Goal: Information Seeking & Learning: Stay updated

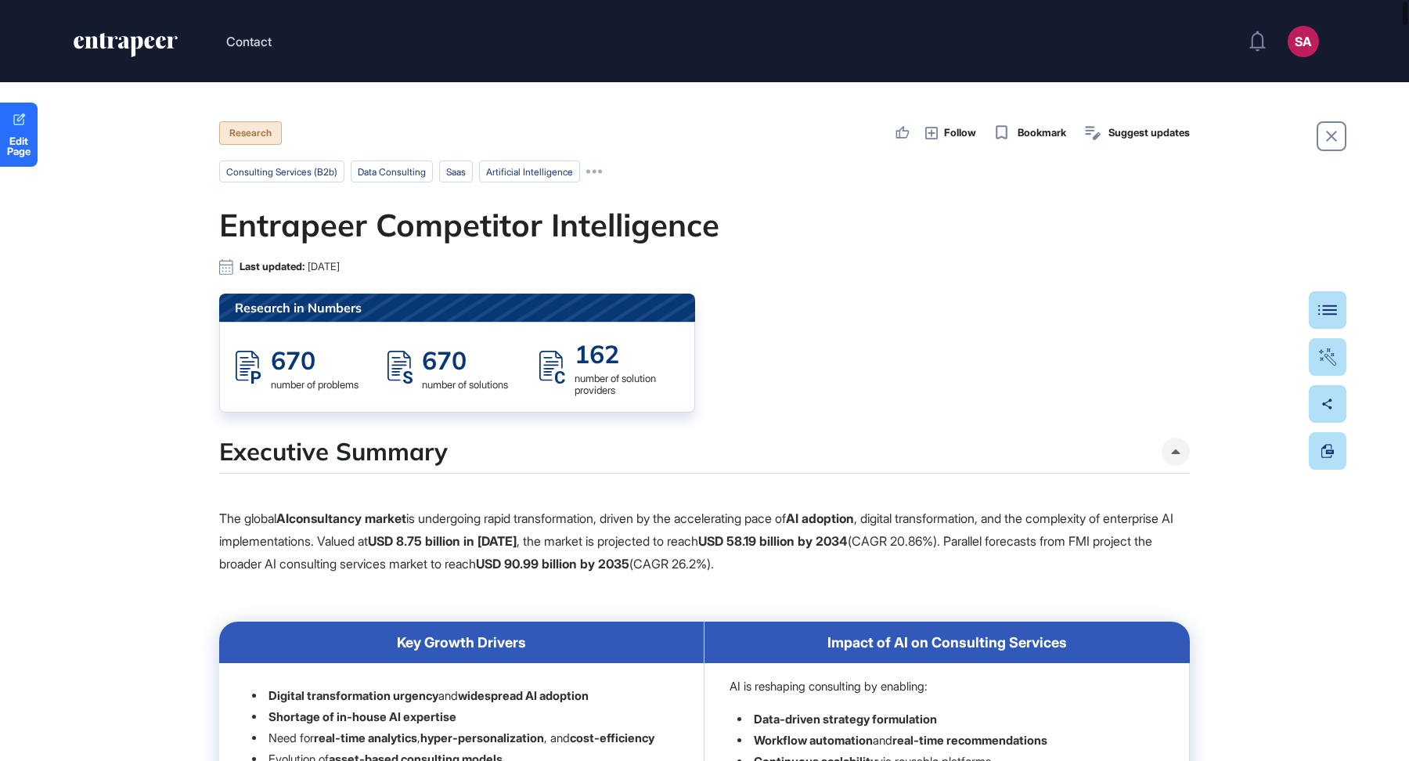
scroll to position [1, 1]
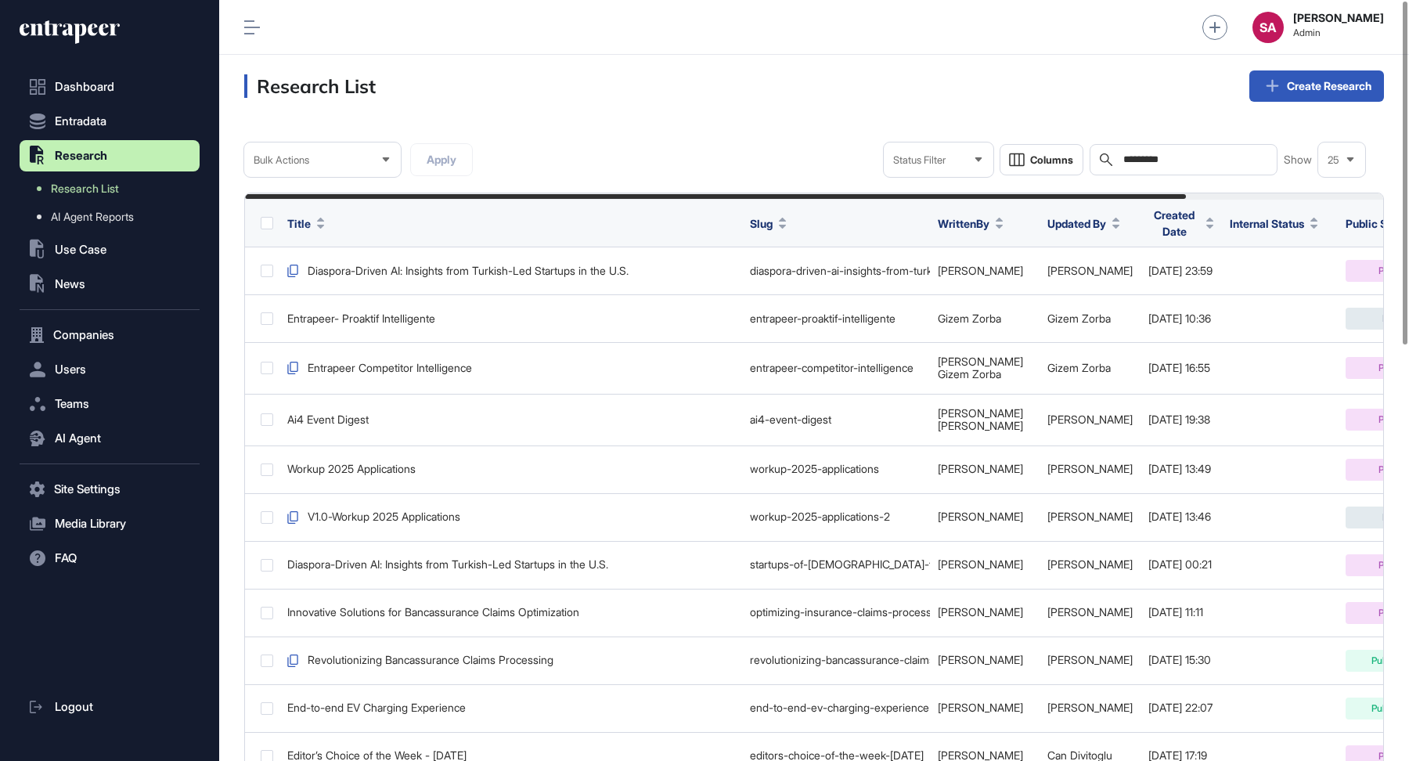
scroll to position [1, 1]
click at [88, 289] on button ".st0{fill:currentColor} News" at bounding box center [110, 283] width 180 height 31
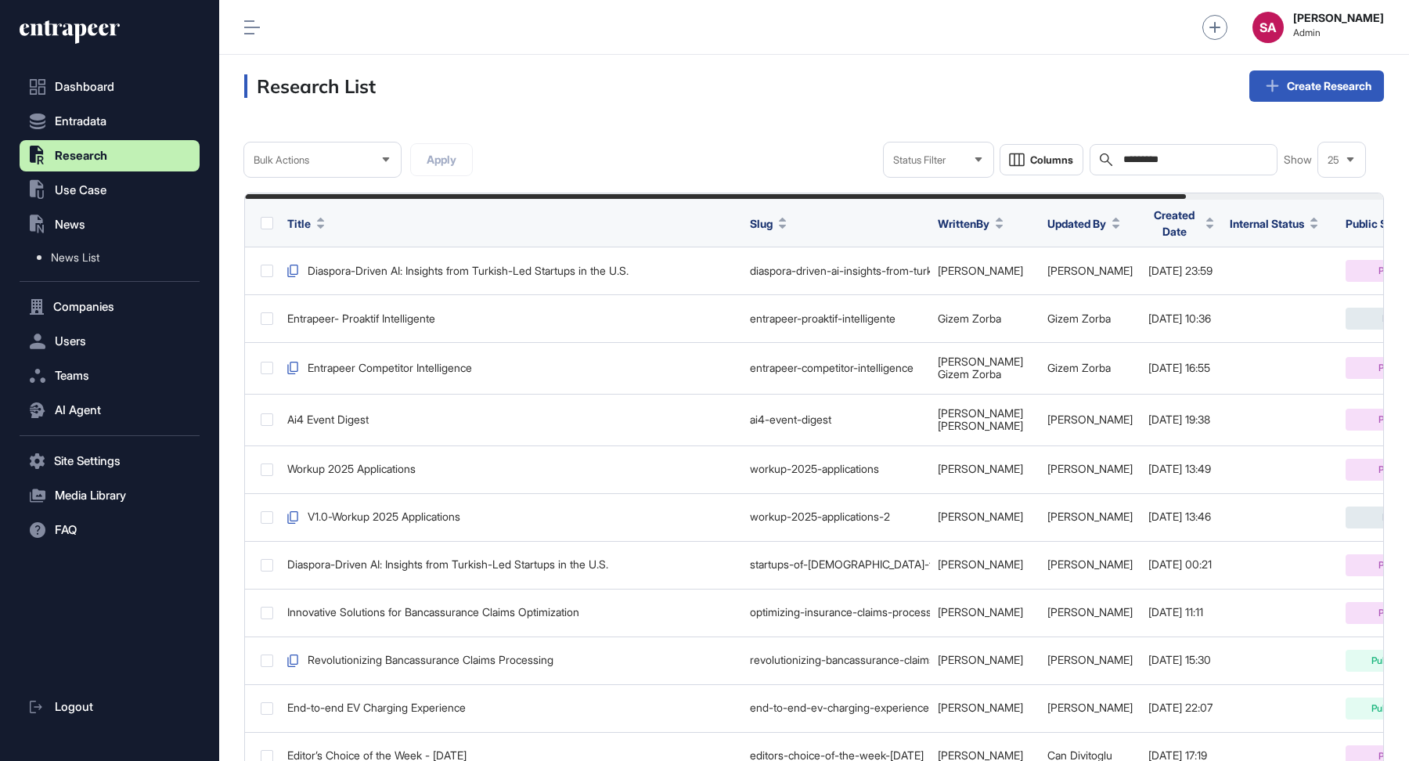
click at [109, 23] on icon at bounding box center [70, 32] width 100 height 25
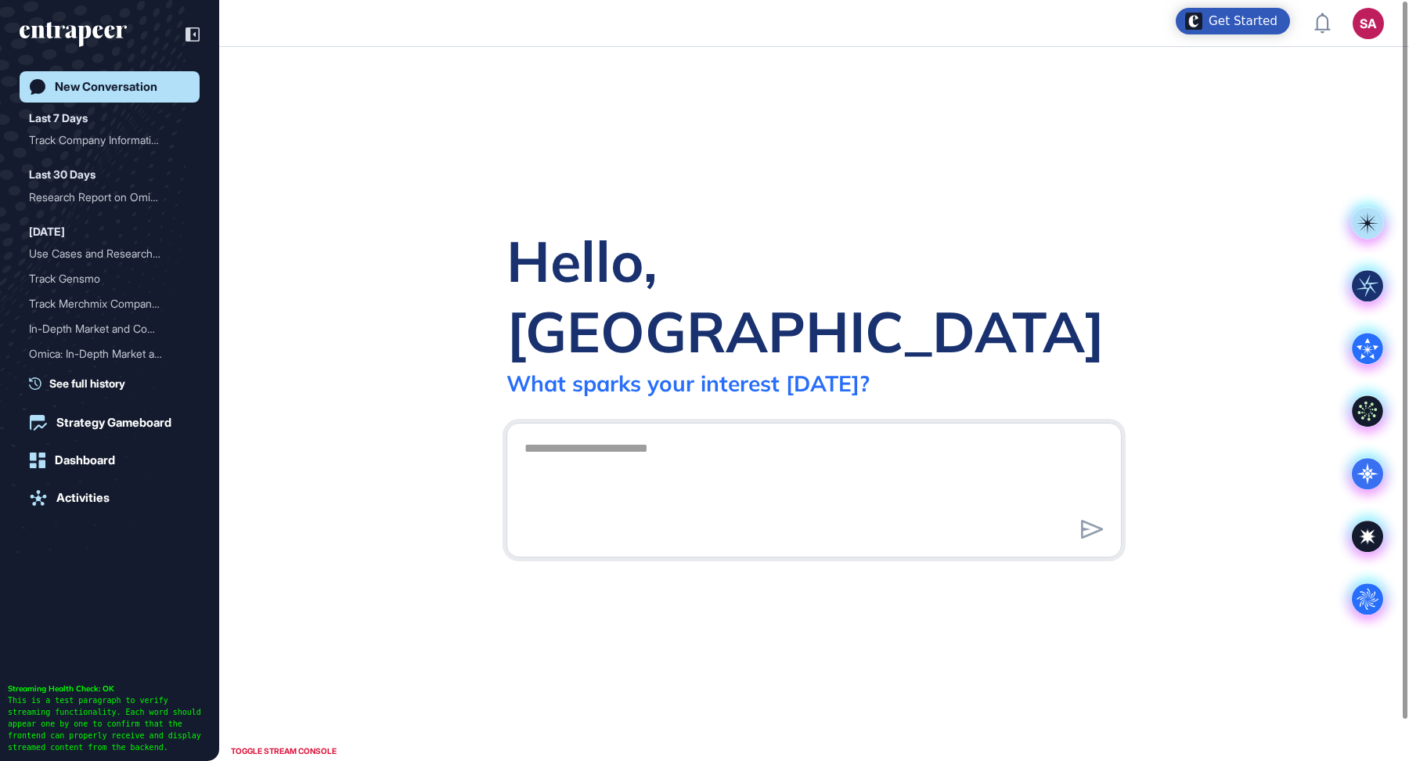
scroll to position [1, 1]
click at [729, 433] on textarea at bounding box center [814, 488] width 598 height 110
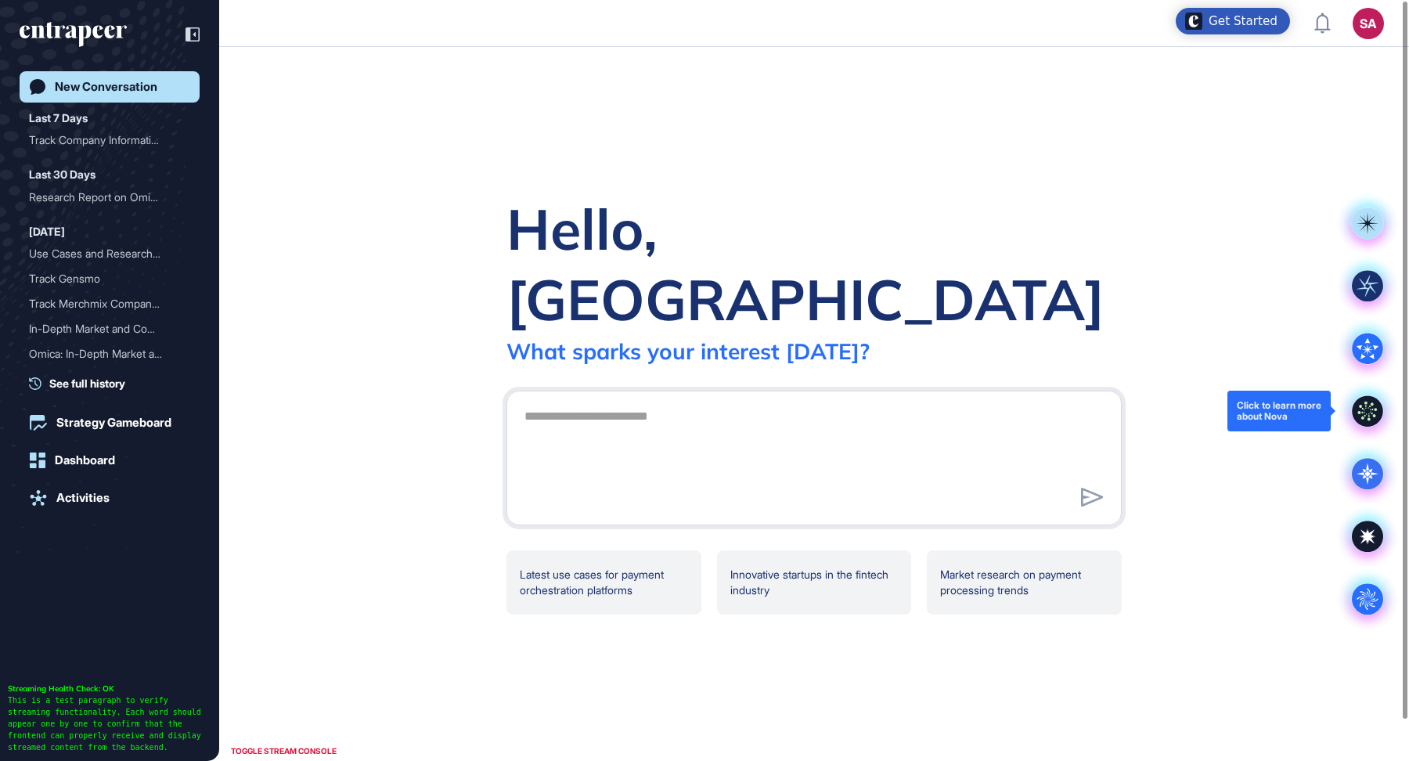
click at [1369, 404] on icon at bounding box center [1367, 410] width 31 height 31
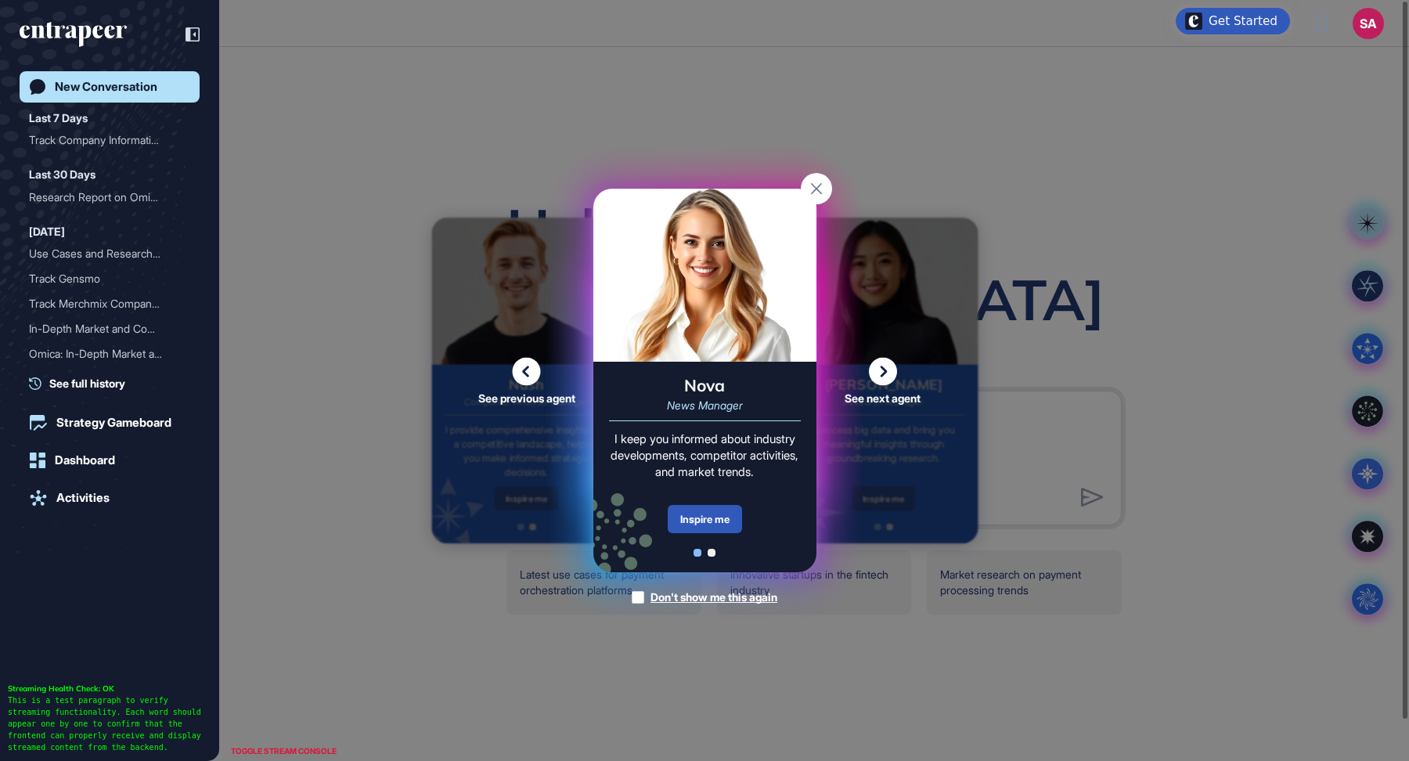
click at [706, 503] on div "Nova News Manager I keep you informed about industry developments, competitor a…" at bounding box center [704, 467] width 223 height 211
click at [706, 515] on div "Inspire me" at bounding box center [705, 519] width 74 height 28
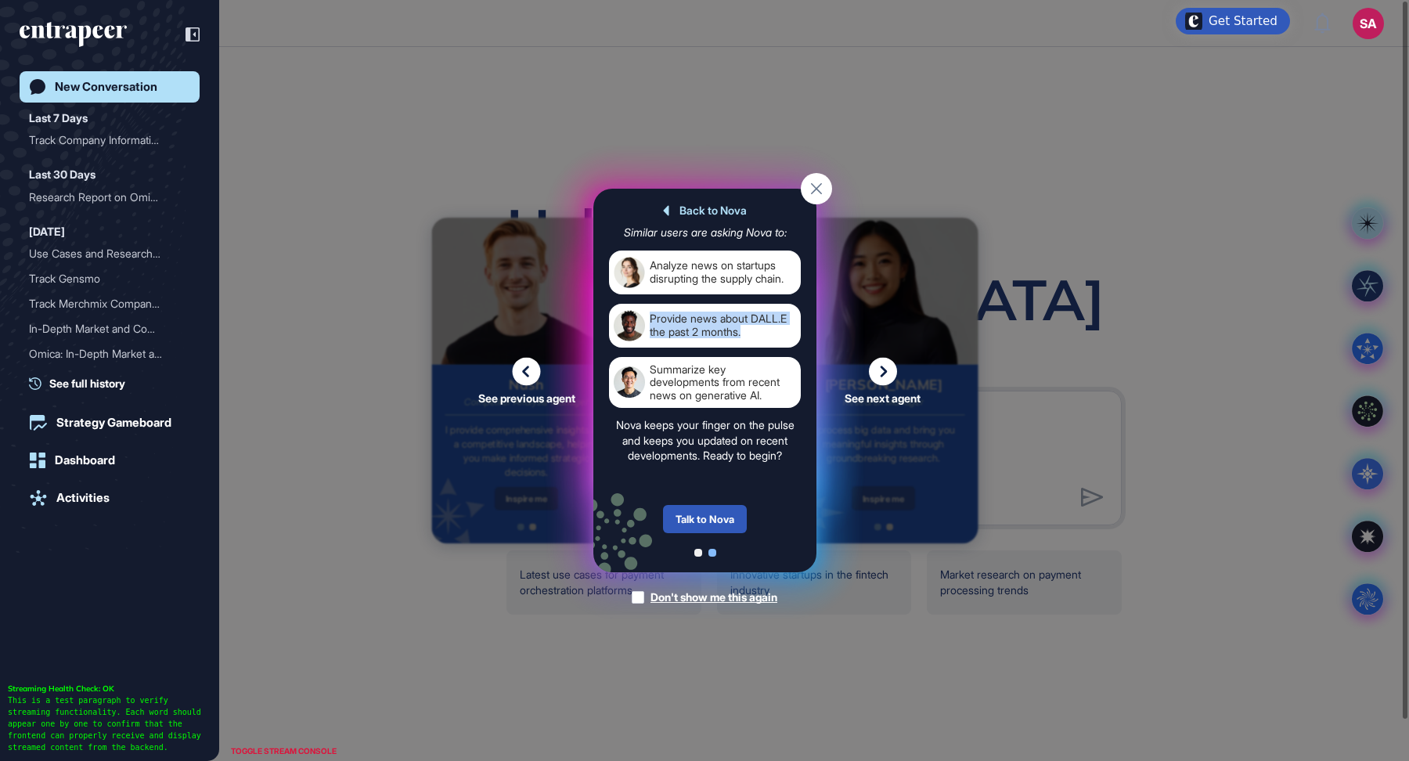
drag, startPoint x: 751, startPoint y: 333, endPoint x: 650, endPoint y: 316, distance: 102.4
click at [650, 316] on div "Provide news about DALL.E the past 2 months." at bounding box center [723, 325] width 146 height 31
copy div "Provide news about DALL.E the past 2 months."
click at [714, 523] on div "Talk to Nova" at bounding box center [705, 519] width 84 height 28
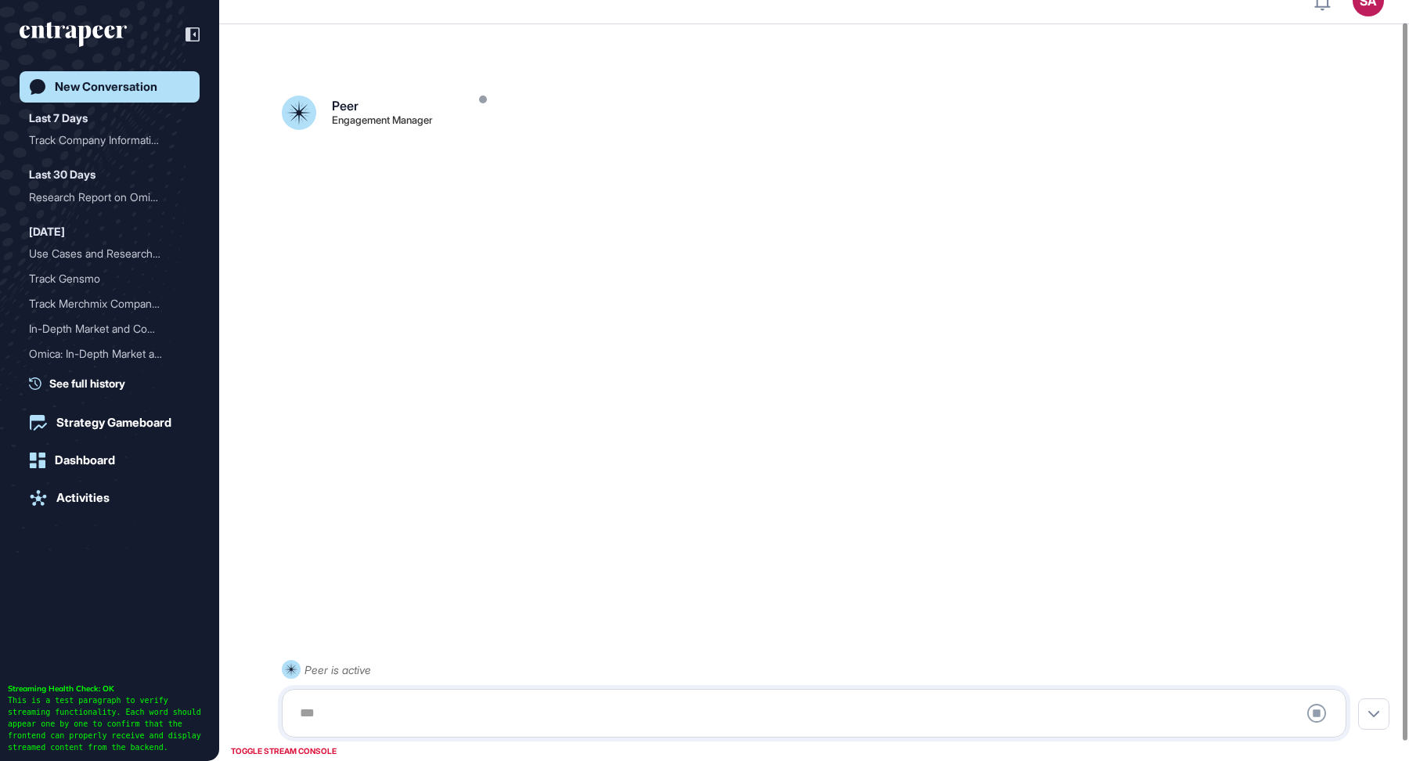
scroll to position [43, 0]
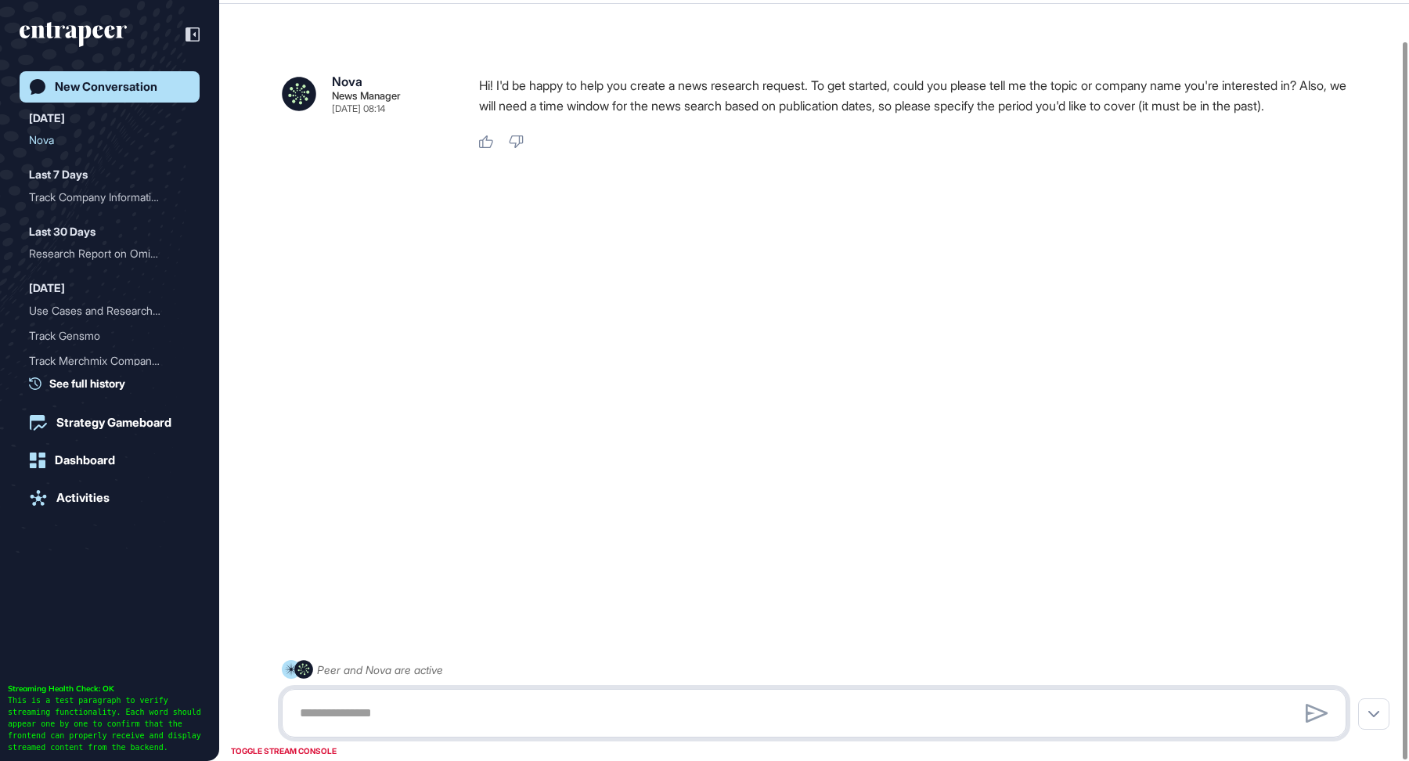
click at [387, 708] on textarea at bounding box center [813, 712] width 1047 height 31
paste textarea "**********"
drag, startPoint x: 463, startPoint y: 713, endPoint x: 420, endPoint y: 712, distance: 43.9
click at [420, 712] on textarea "**********" at bounding box center [813, 712] width 1047 height 31
click at [993, 713] on textarea "**********" at bounding box center [813, 712] width 1047 height 31
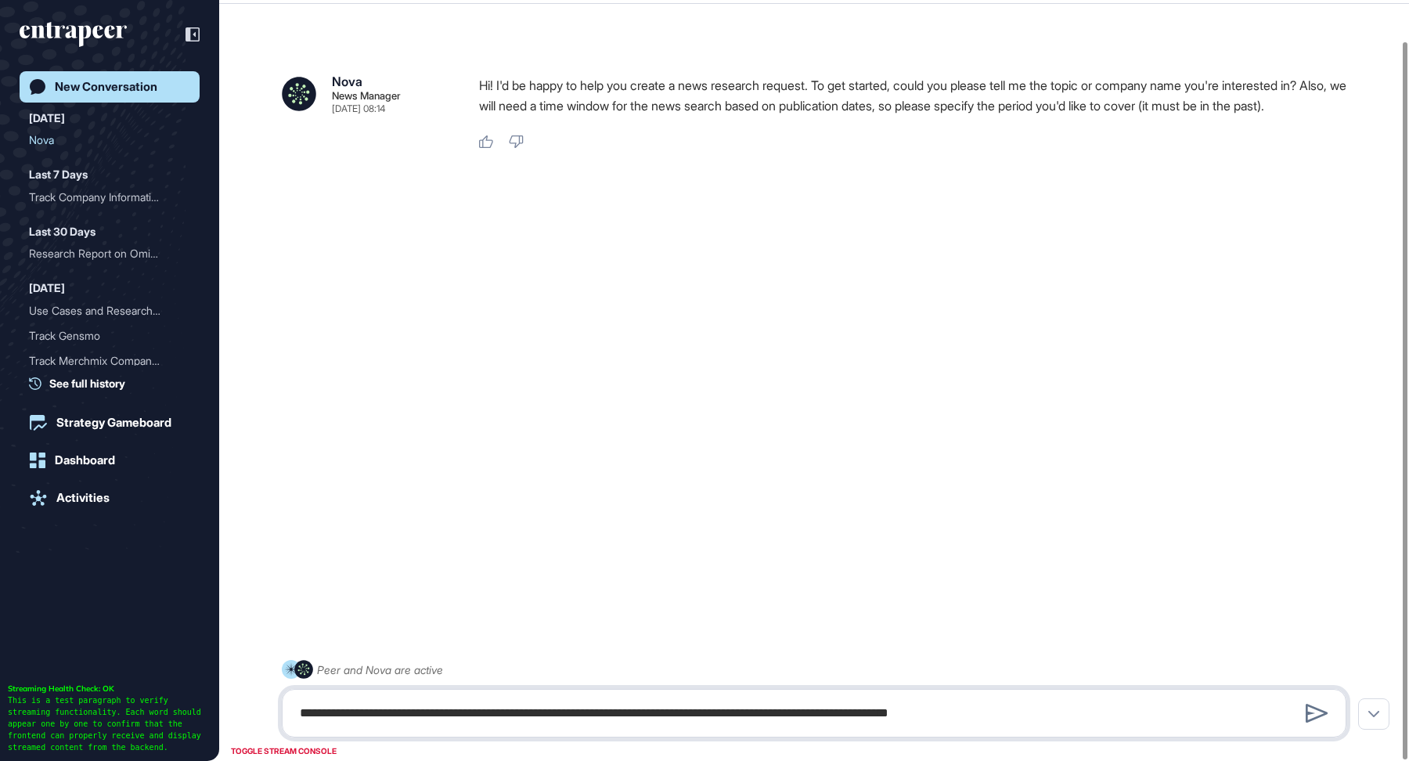
type textarea "**********"
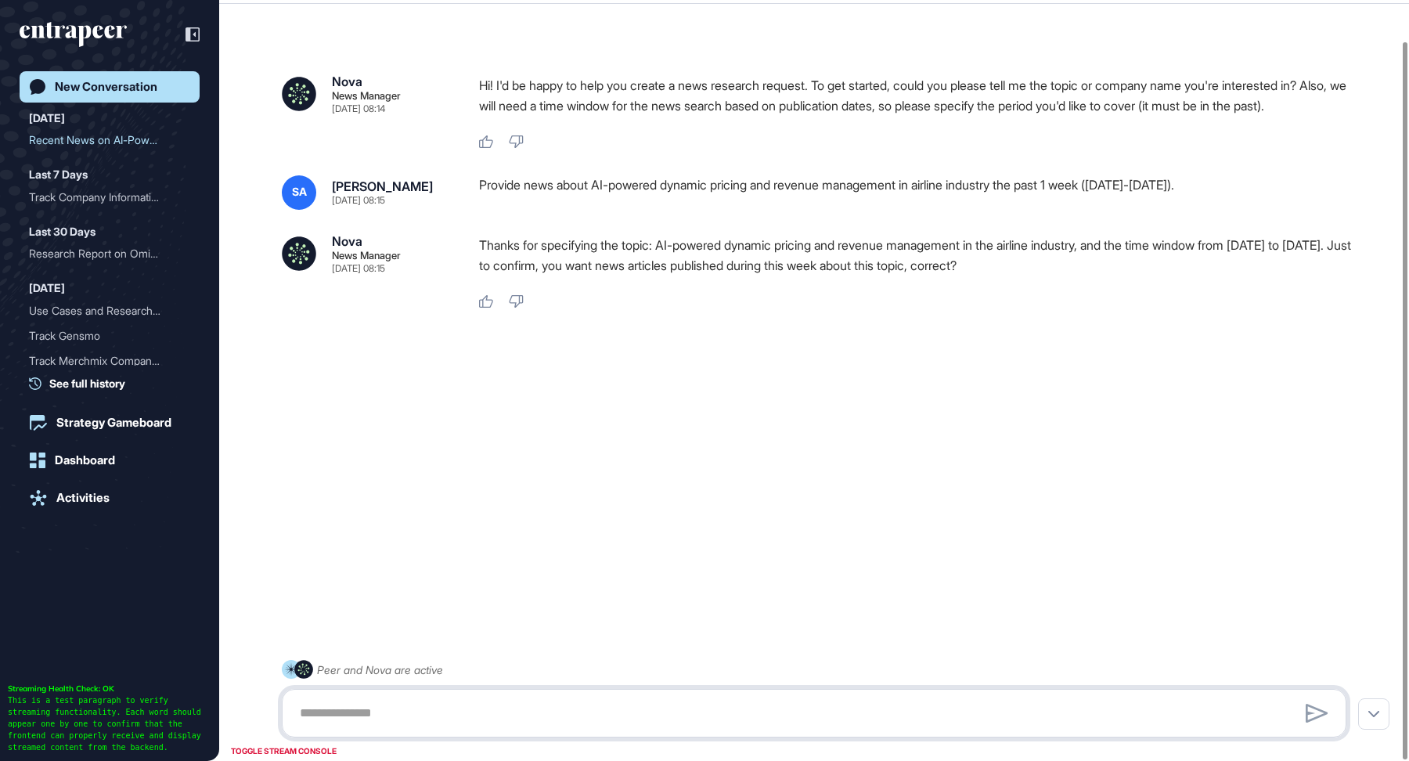
click at [647, 724] on textarea at bounding box center [813, 712] width 1047 height 31
type textarea "***"
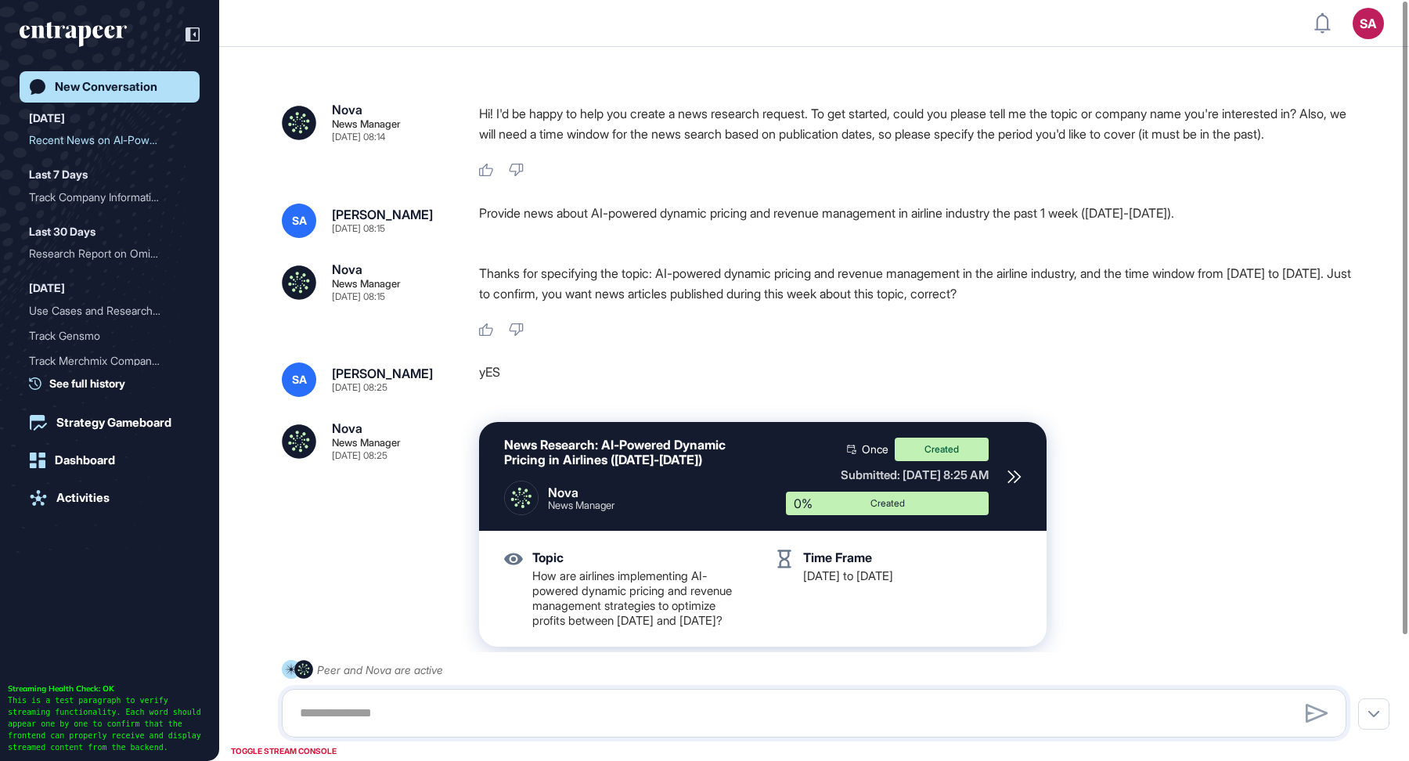
click at [135, 85] on div "New Conversation" at bounding box center [106, 87] width 103 height 14
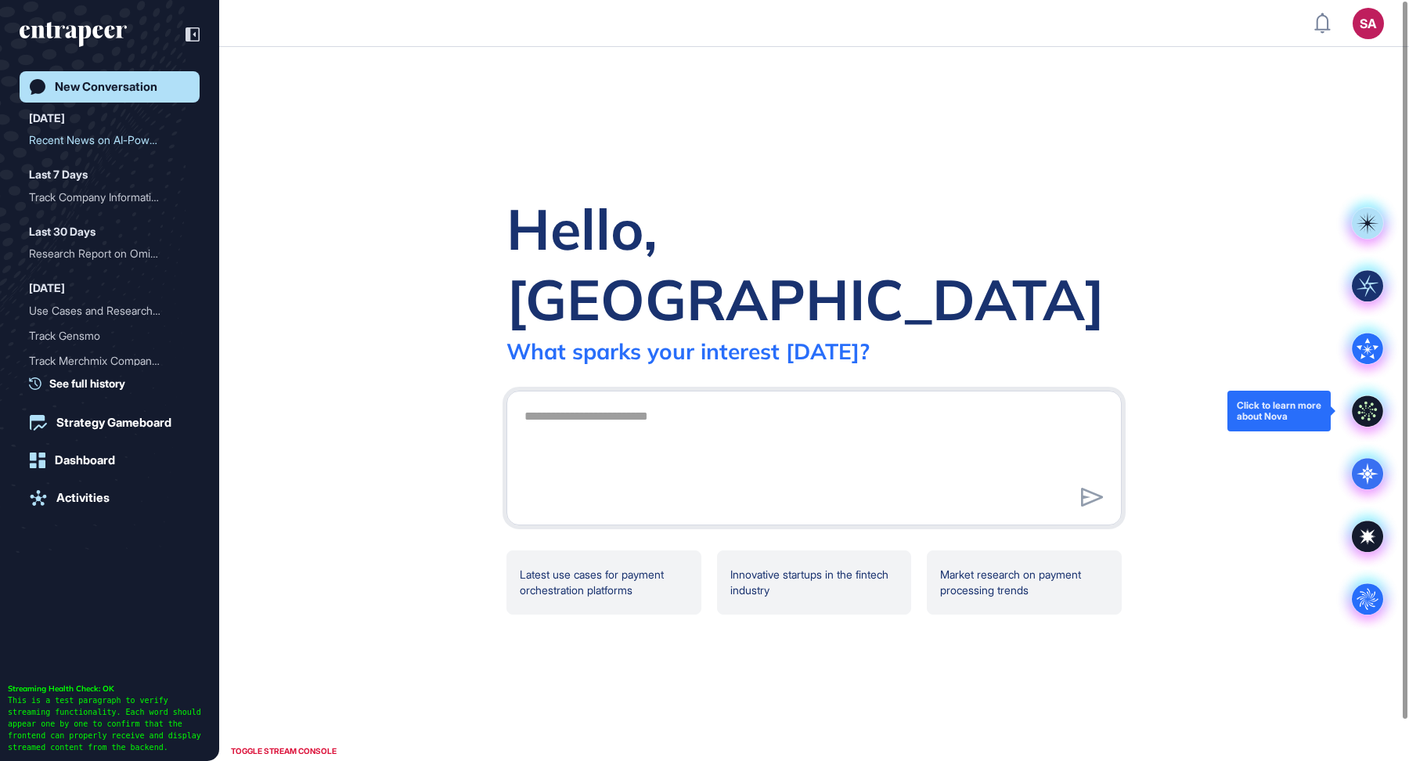
click at [1363, 399] on icon at bounding box center [1367, 410] width 31 height 31
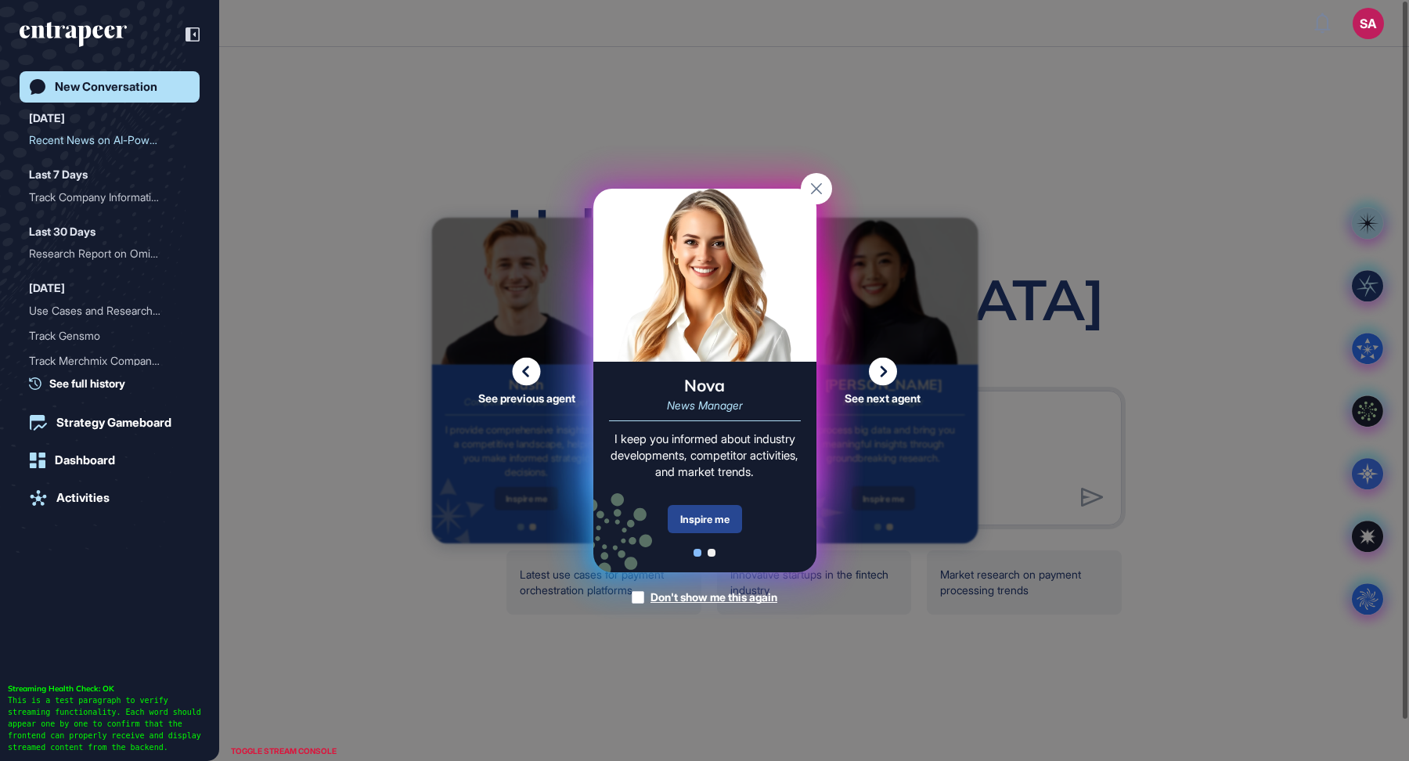
click at [714, 523] on div "Inspire me" at bounding box center [705, 519] width 74 height 28
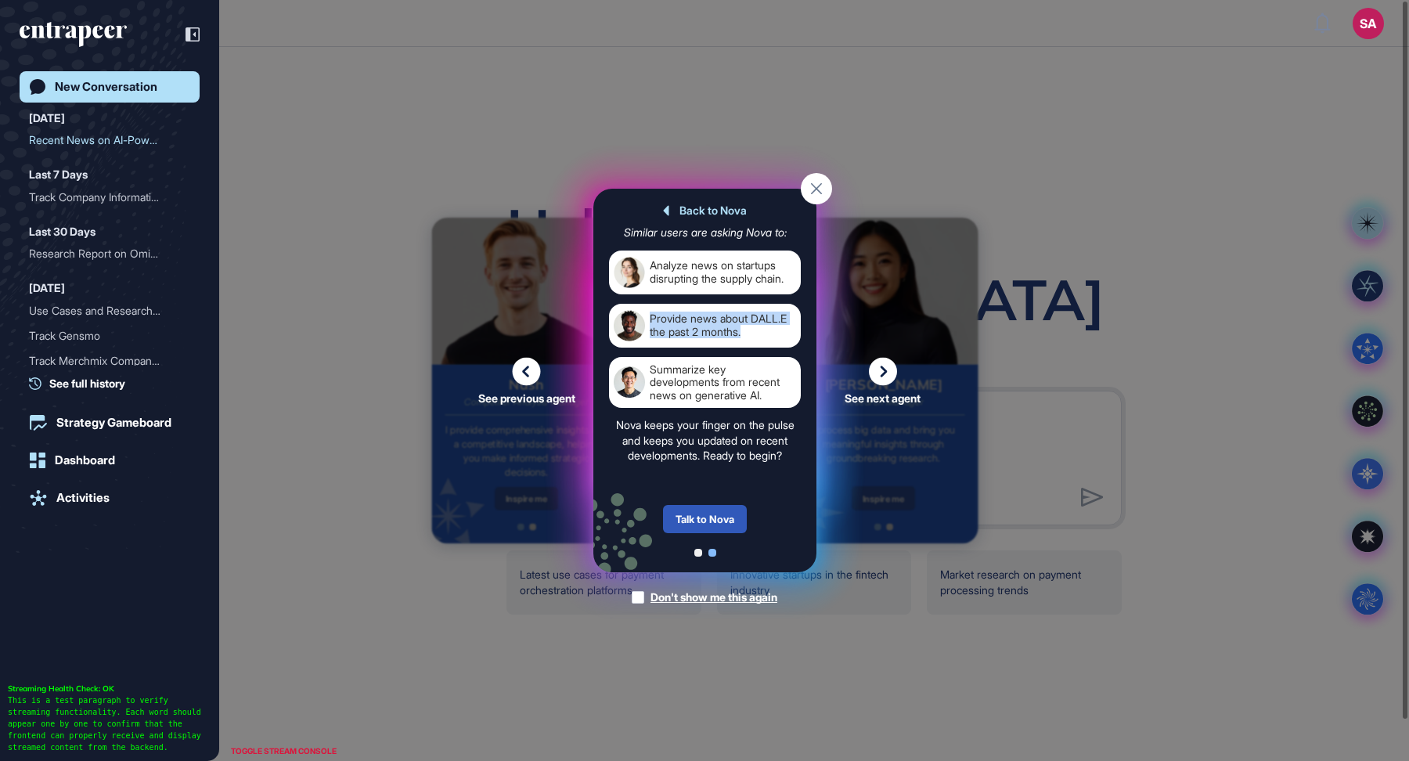
drag, startPoint x: 755, startPoint y: 336, endPoint x: 651, endPoint y: 321, distance: 104.4
click at [651, 321] on div "Provide news about DALL.E the past 2 months." at bounding box center [723, 325] width 146 height 31
copy div "Provide news about DALL.E the past 2 months."
click at [734, 535] on div "Back to Nova Similar users are asking Nova to: Analyze news on startups disrupt…" at bounding box center [704, 381] width 223 height 384
click at [734, 533] on div "Talk to Nova" at bounding box center [705, 519] width 84 height 28
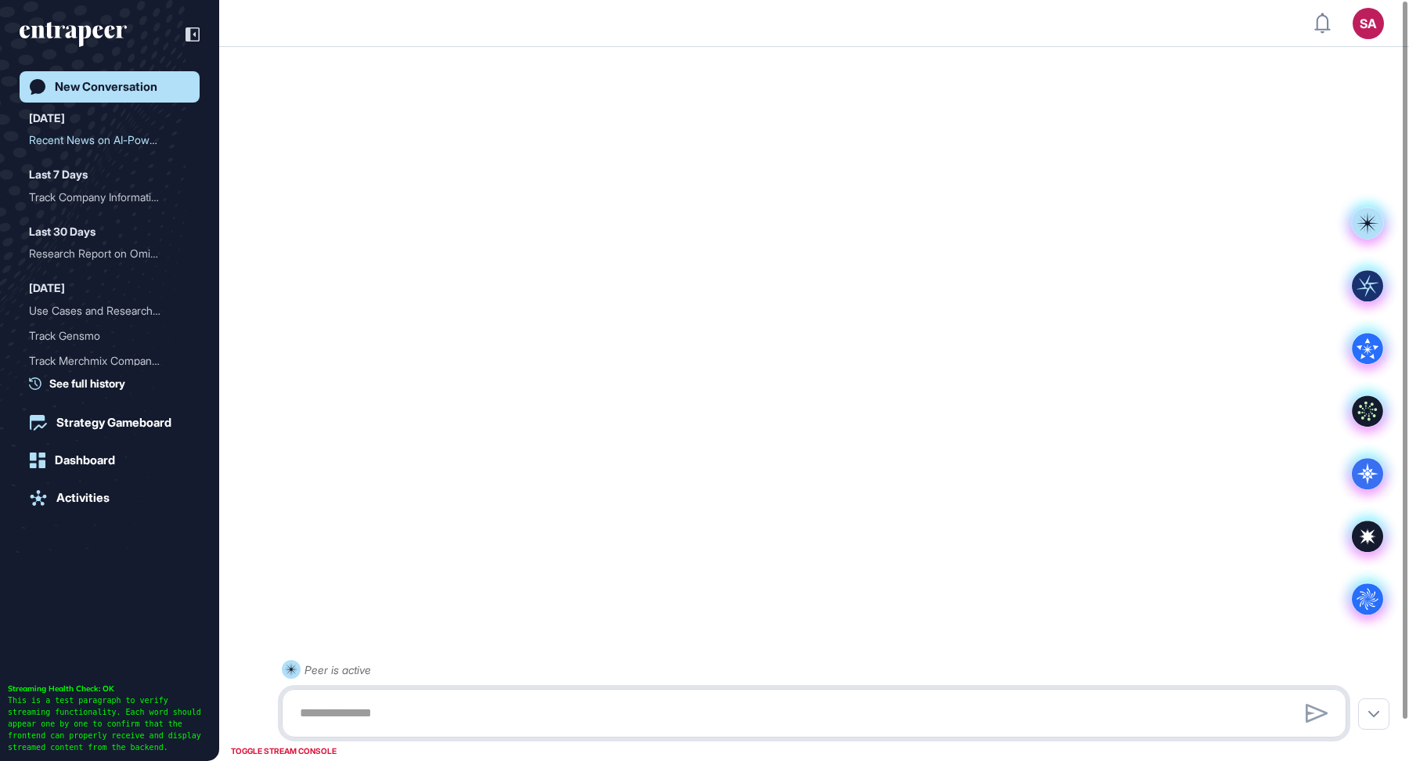
click at [517, 718] on textarea at bounding box center [813, 712] width 1047 height 31
paste textarea "**********"
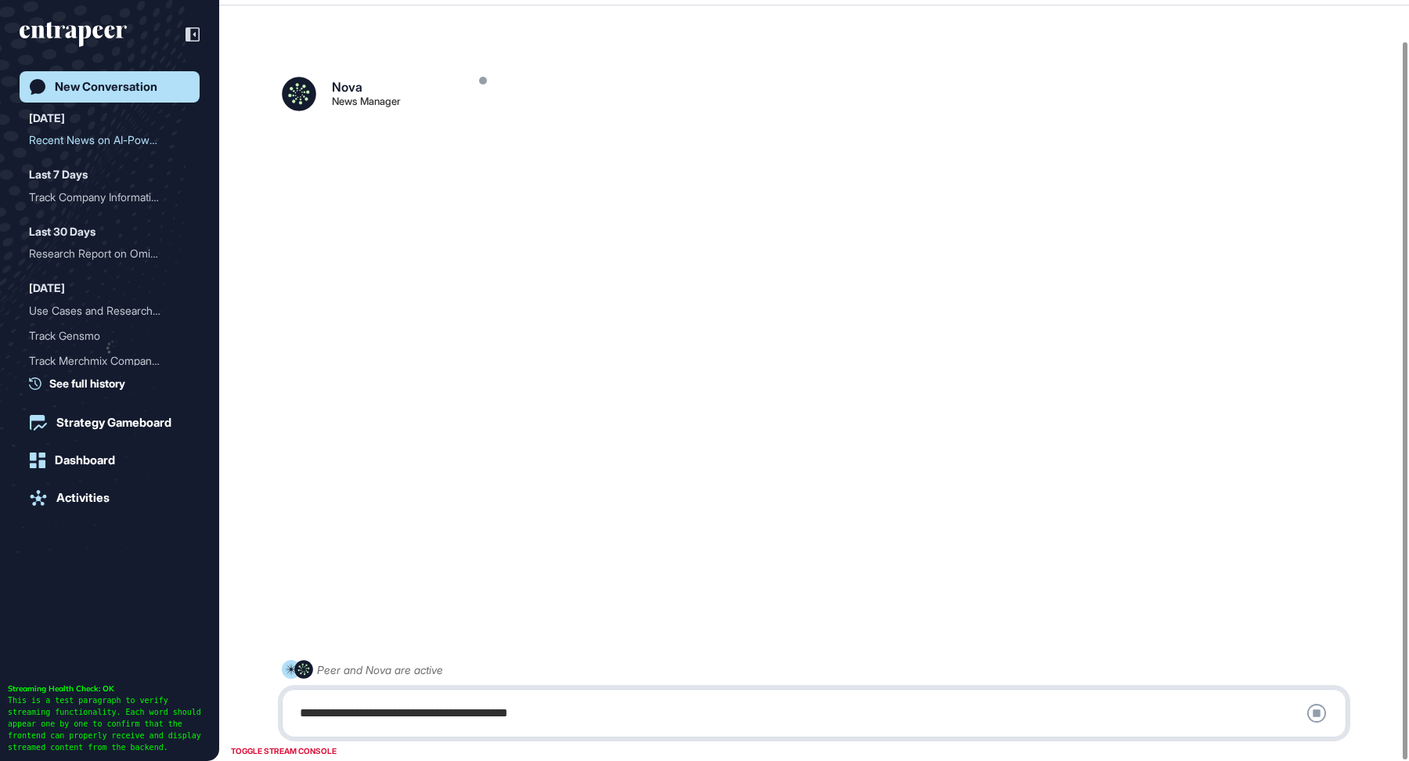
scroll to position [43, 0]
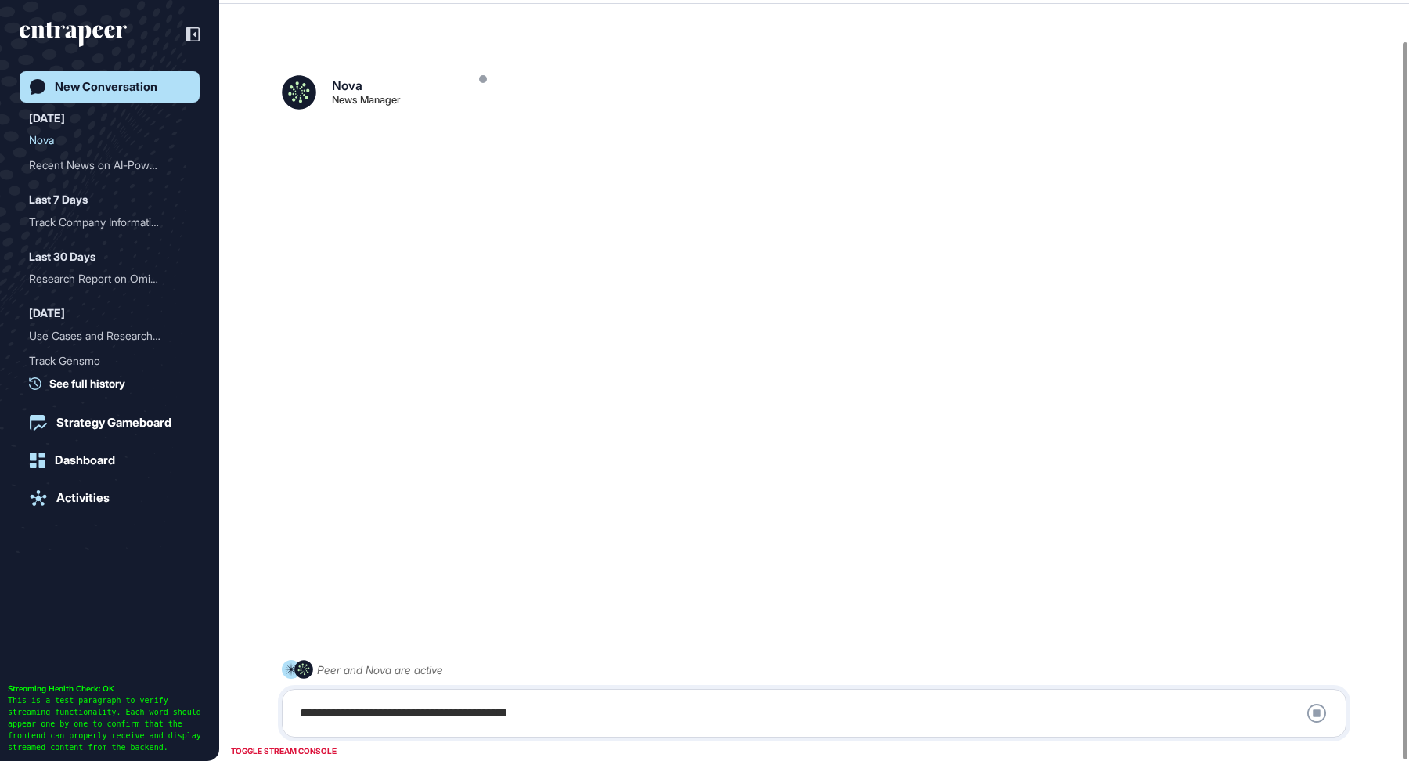
drag, startPoint x: 464, startPoint y: 714, endPoint x: 426, endPoint y: 714, distance: 38.4
click at [426, 714] on div "**********" at bounding box center [813, 712] width 1047 height 31
click at [447, 715] on div "**********" at bounding box center [813, 712] width 1047 height 31
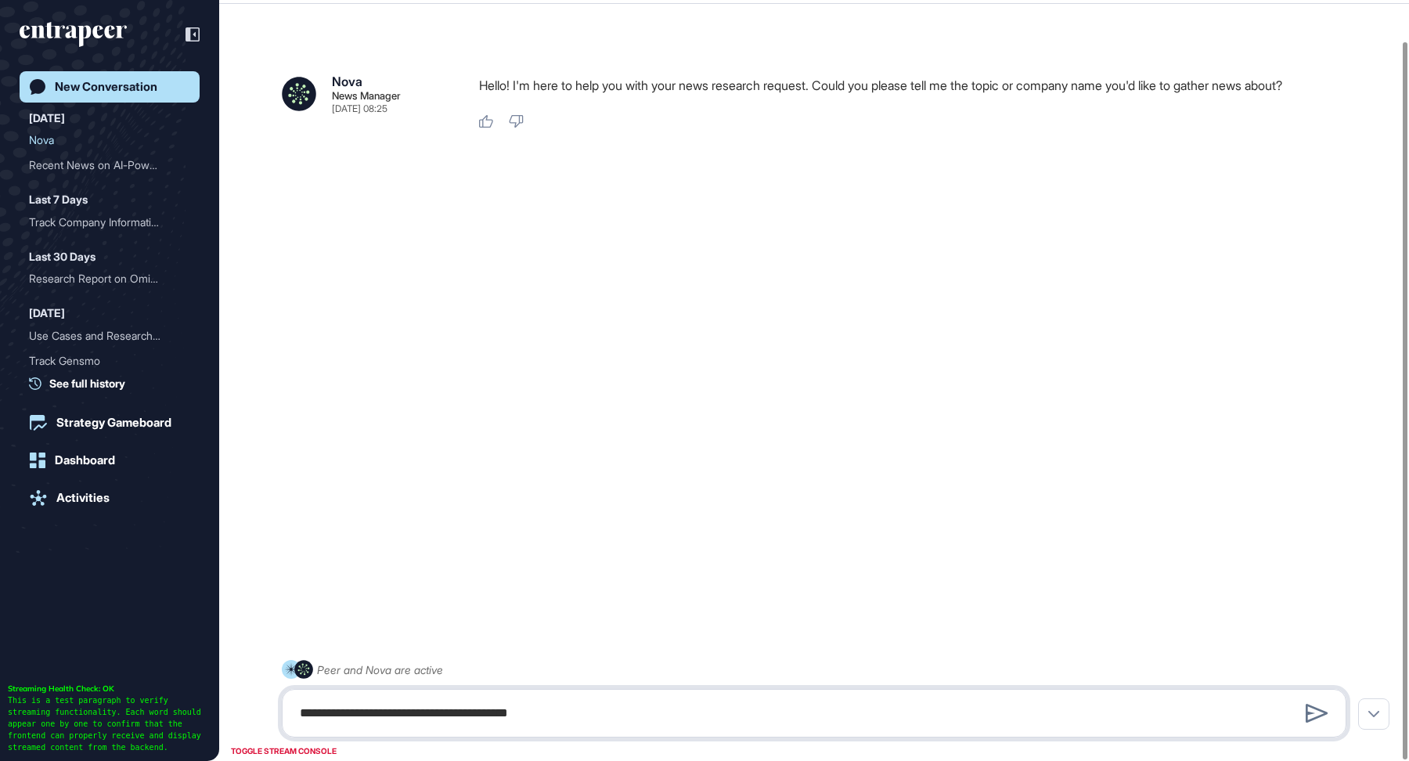
drag, startPoint x: 460, startPoint y: 715, endPoint x: 420, endPoint y: 713, distance: 40.0
click at [420, 713] on textarea "**********" at bounding box center [813, 712] width 1047 height 31
drag, startPoint x: 907, startPoint y: 716, endPoint x: 854, endPoint y: 715, distance: 53.2
click at [854, 715] on textarea "**********" at bounding box center [813, 712] width 1047 height 31
type textarea "**********"
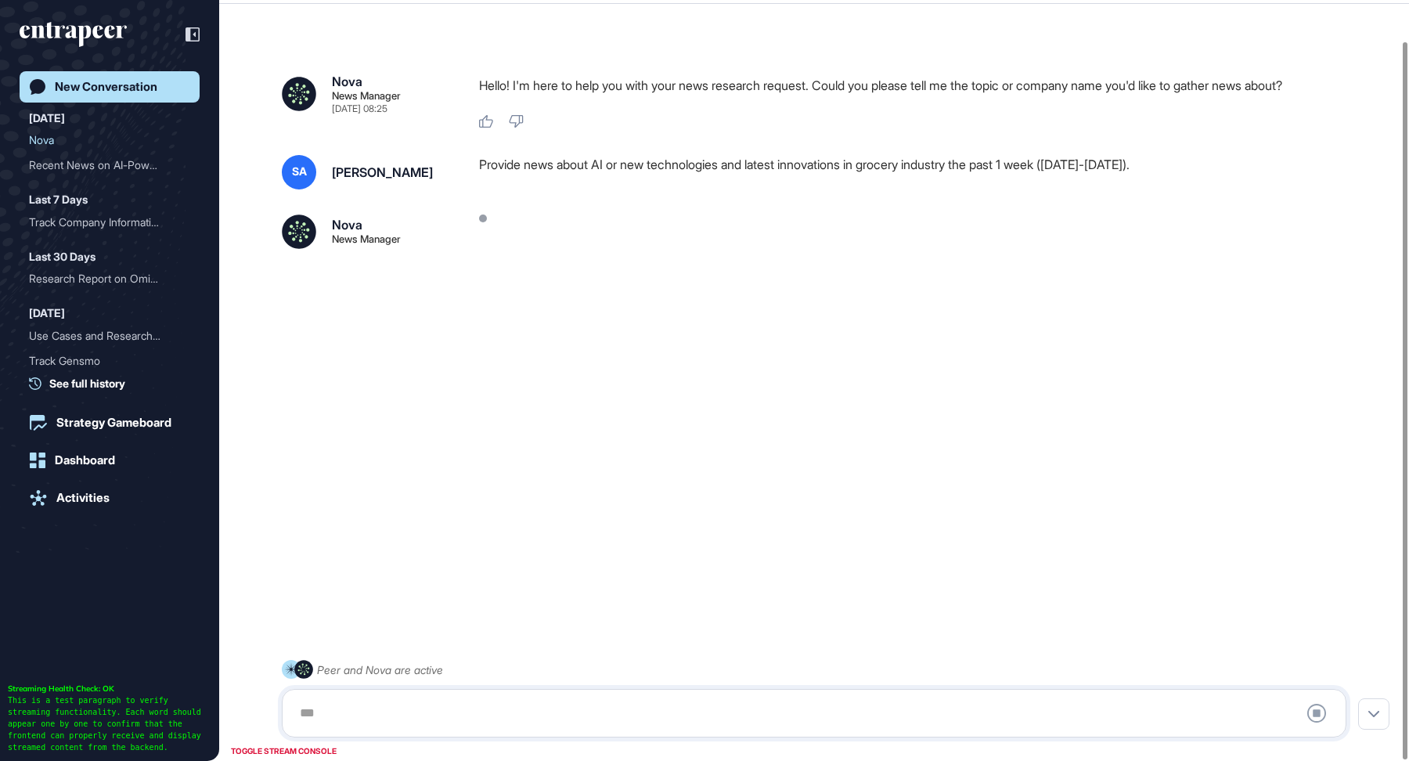
drag, startPoint x: 1132, startPoint y: 165, endPoint x: 486, endPoint y: 157, distance: 645.9
click at [486, 157] on div "Provide news about AI or new technologies and latest innovations in grocery ind…" at bounding box center [919, 172] width 880 height 34
click at [479, 160] on div "Provide news about AI or new technologies and latest innovations in grocery ind…" at bounding box center [919, 172] width 880 height 34
drag, startPoint x: 483, startPoint y: 160, endPoint x: 1194, endPoint y: 165, distance: 710.8
click at [1194, 165] on div "Provide news about AI or new technologies and latest innovations in grocery ind…" at bounding box center [919, 172] width 880 height 34
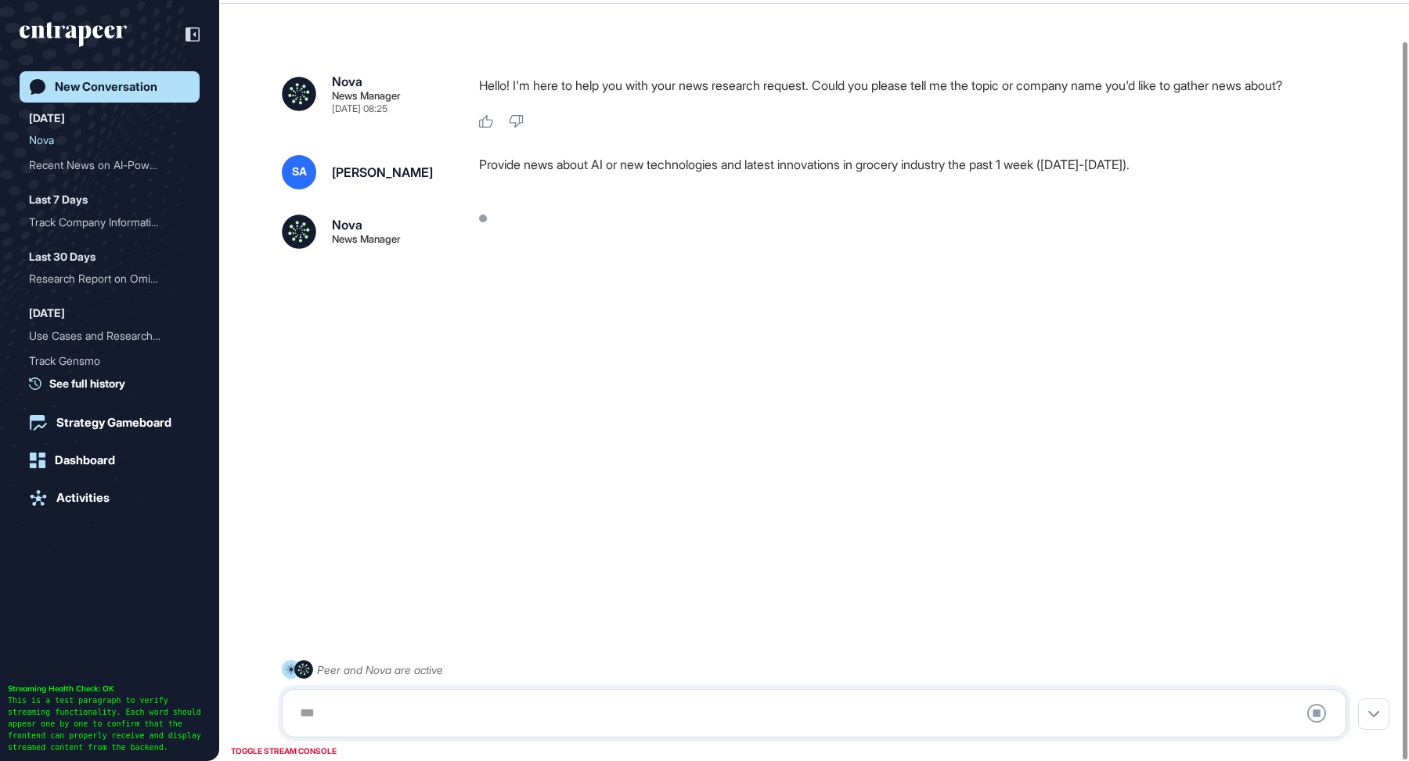
copy div "Provide news about AI or new technologies and latest innovations in grocery ind…"
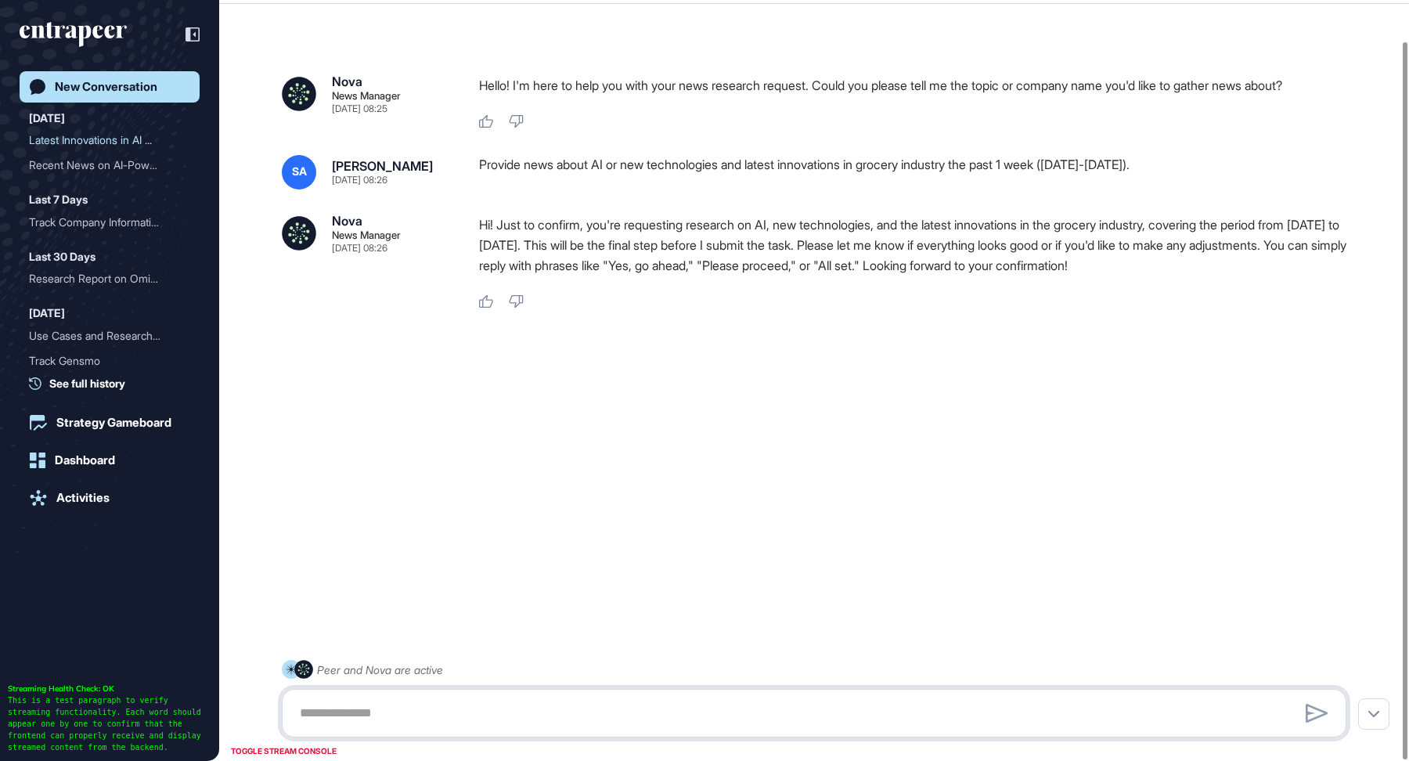
click at [556, 706] on textarea at bounding box center [813, 712] width 1047 height 31
type textarea "*******"
click at [91, 164] on div "Recent News on AI-Powered..." at bounding box center [103, 165] width 149 height 25
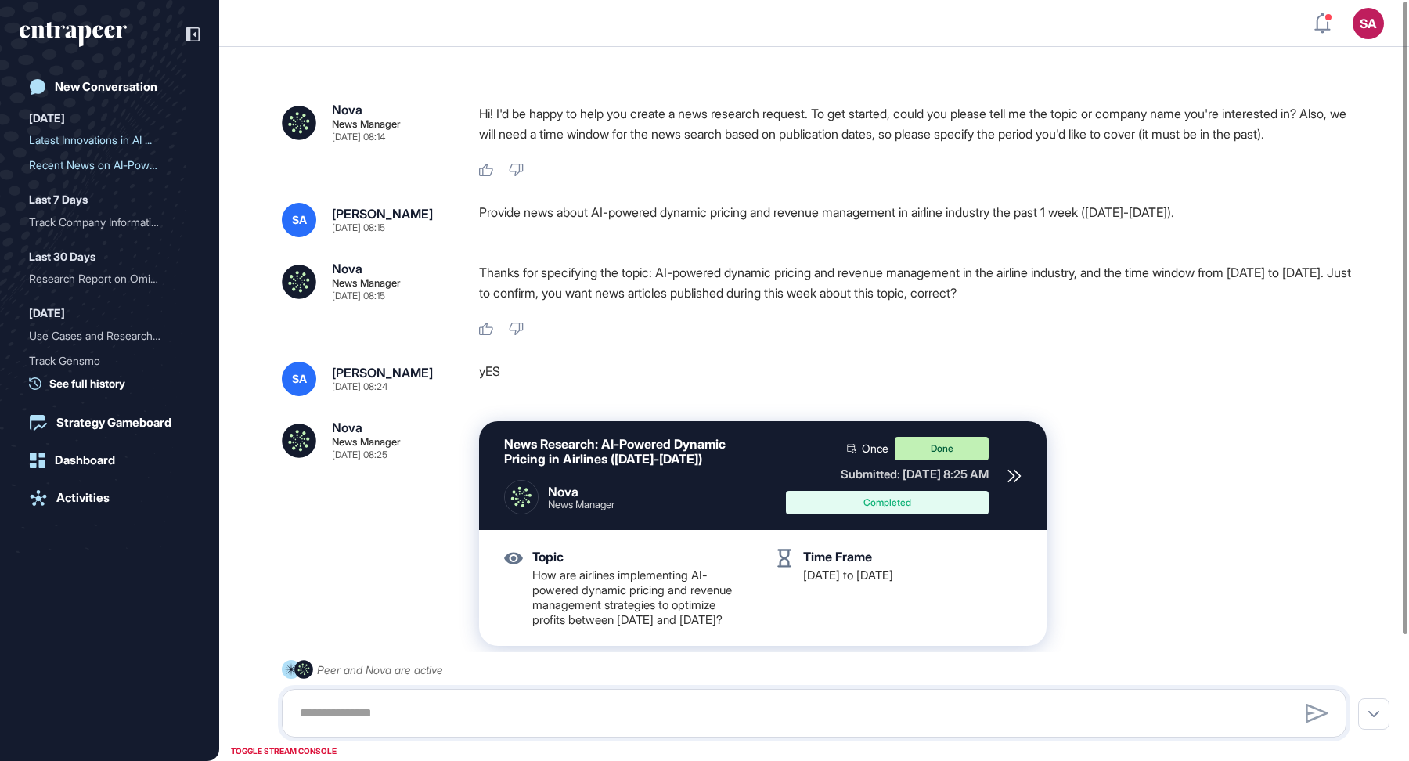
click at [1021, 483] on icon at bounding box center [1014, 476] width 14 height 14
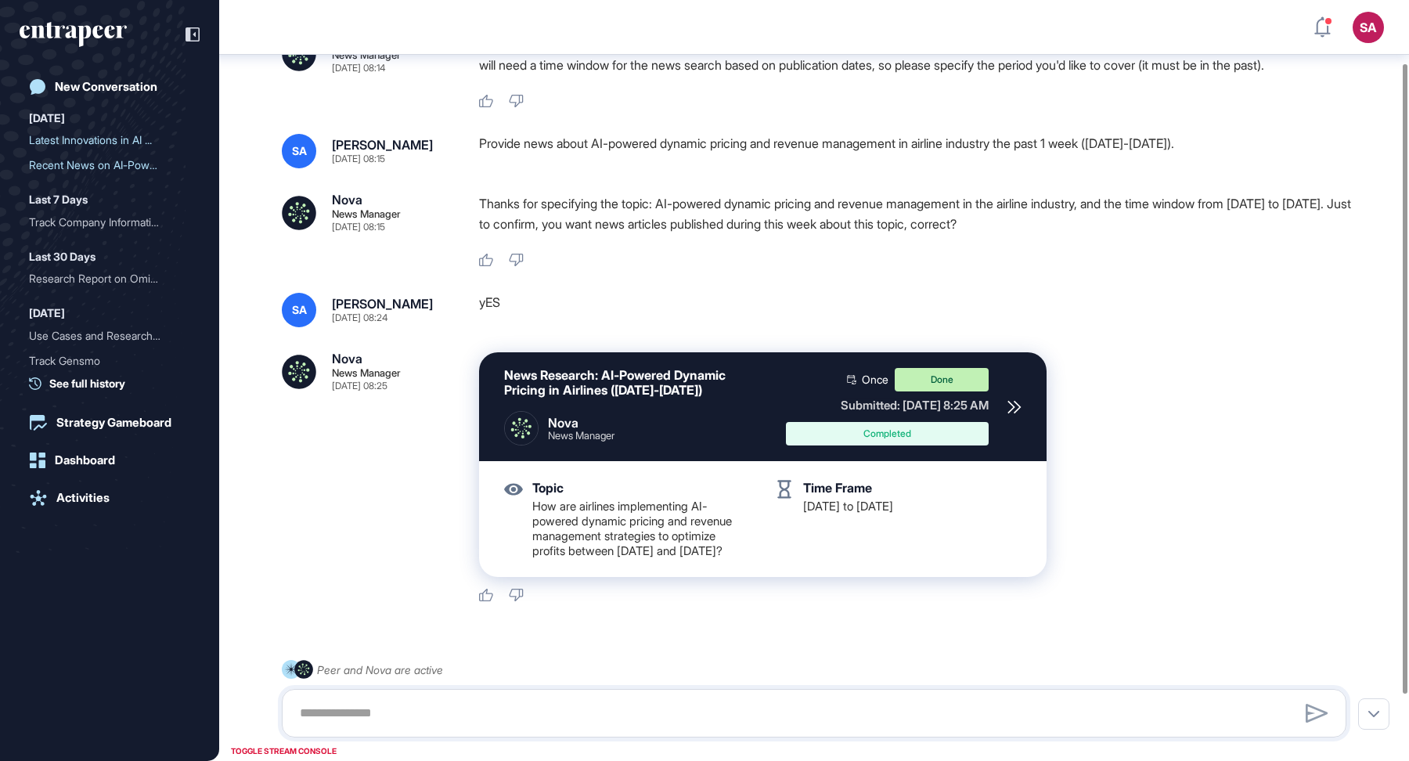
scroll to position [77, 0]
click at [98, 138] on div "Latest Innovations in AI ..." at bounding box center [103, 140] width 149 height 25
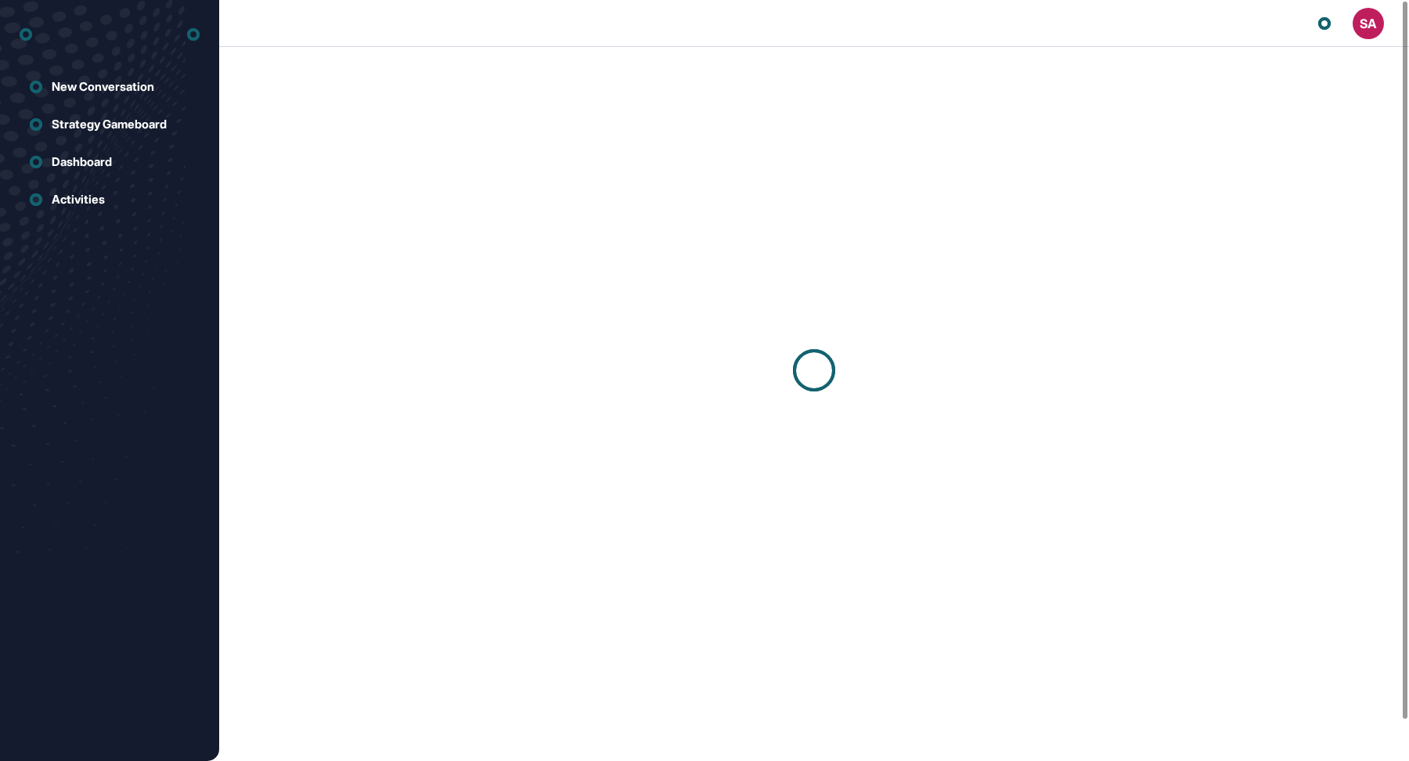
scroll to position [1, 1]
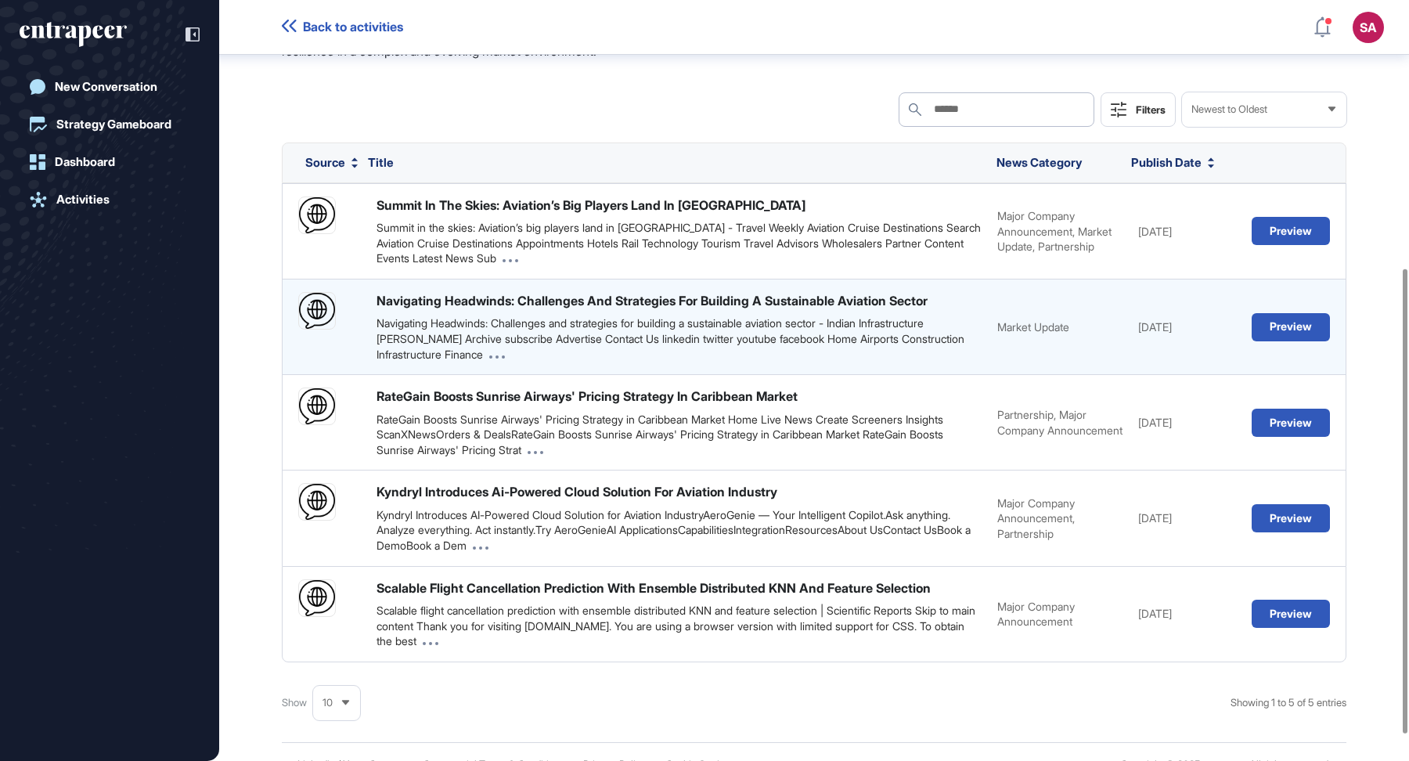
scroll to position [439, 0]
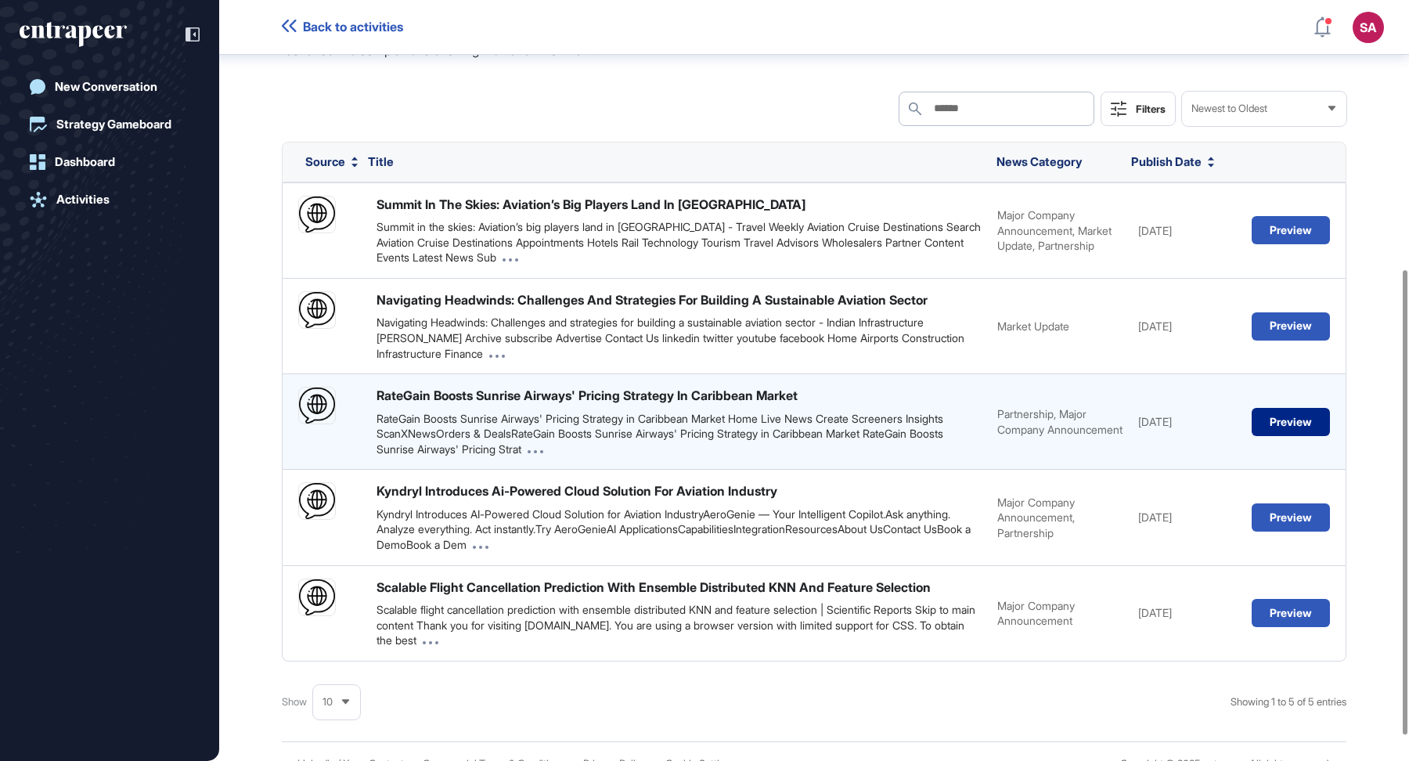
click at [1296, 436] on button "Preview" at bounding box center [1291, 422] width 78 height 28
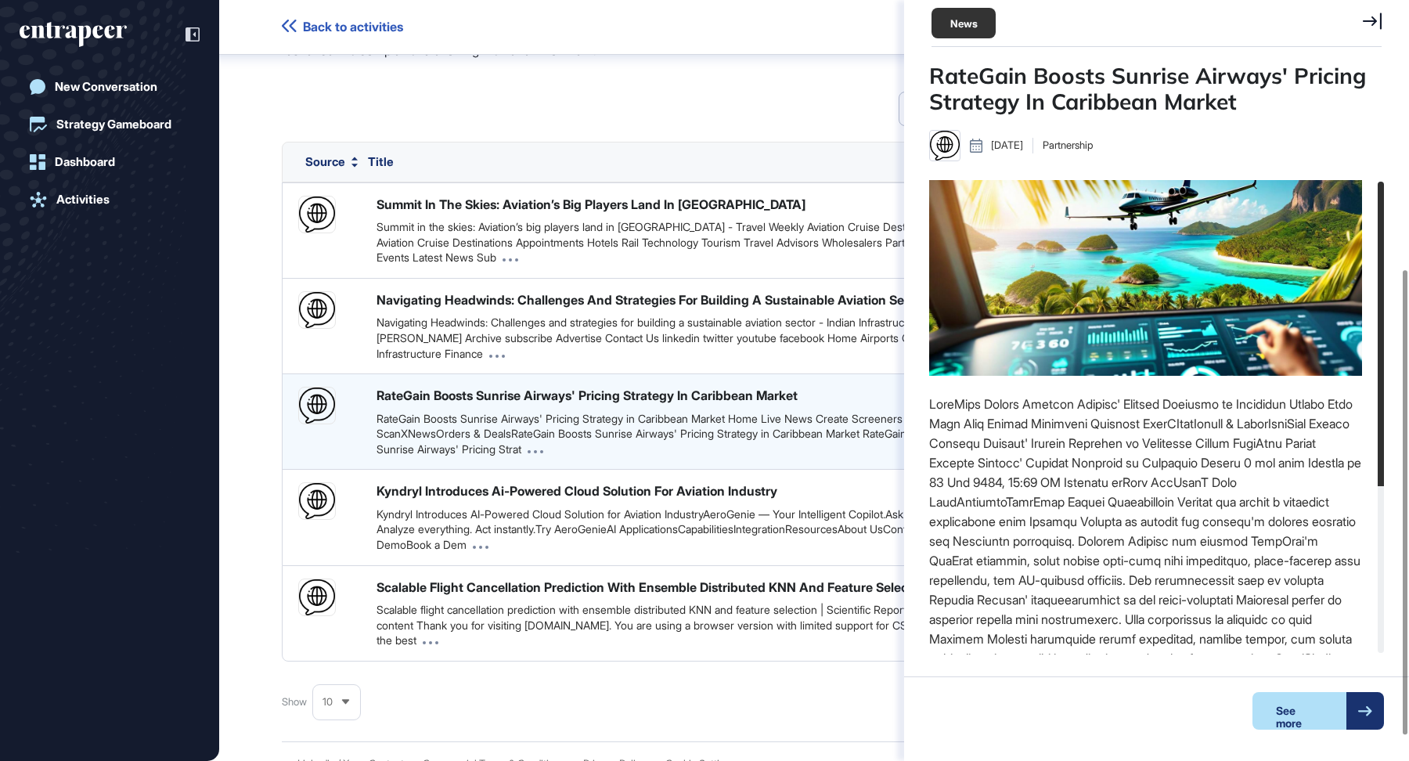
scroll to position [6, 1]
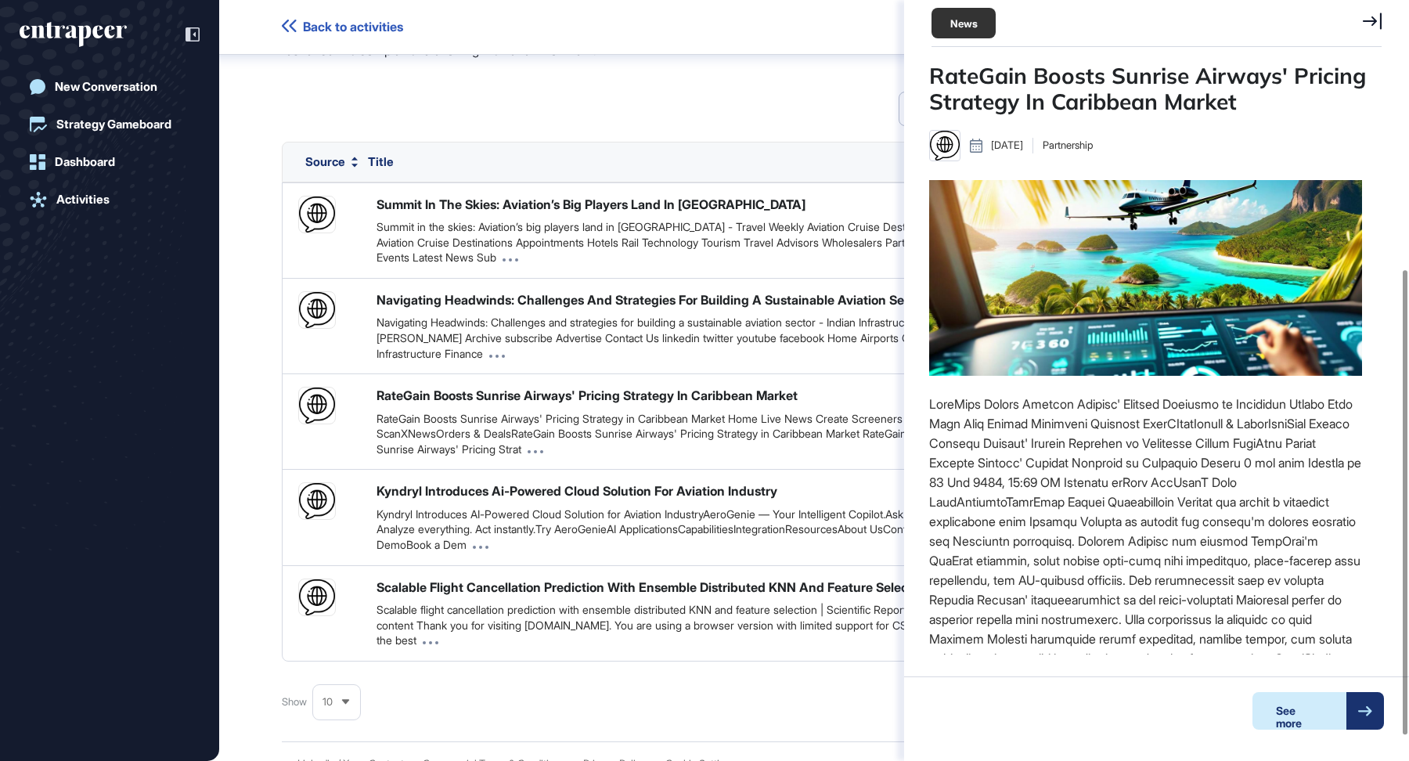
click at [1326, 719] on div "See more" at bounding box center [1299, 711] width 94 height 38
click at [1374, 14] on icon at bounding box center [1372, 21] width 19 height 17
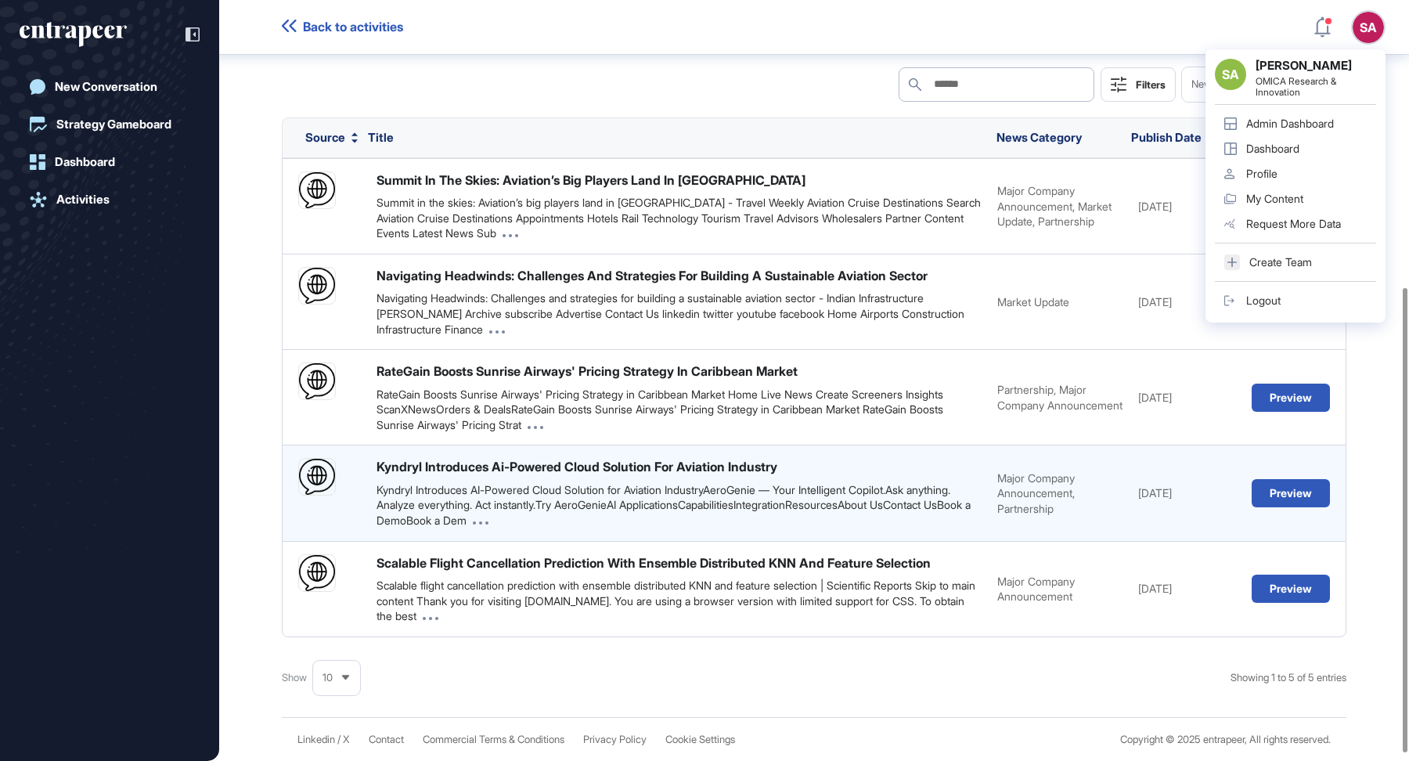
scroll to position [481, 0]
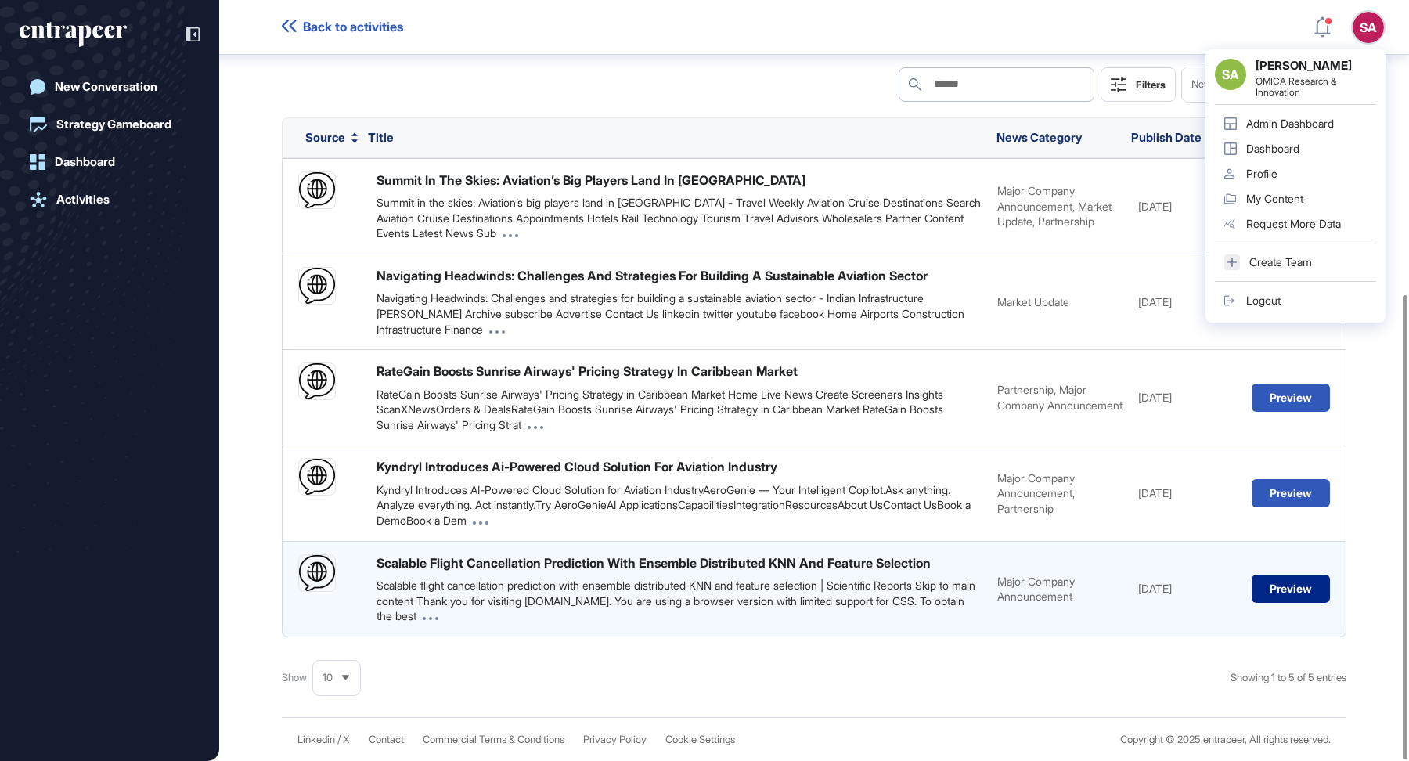
click at [1310, 583] on button "Preview" at bounding box center [1291, 589] width 78 height 28
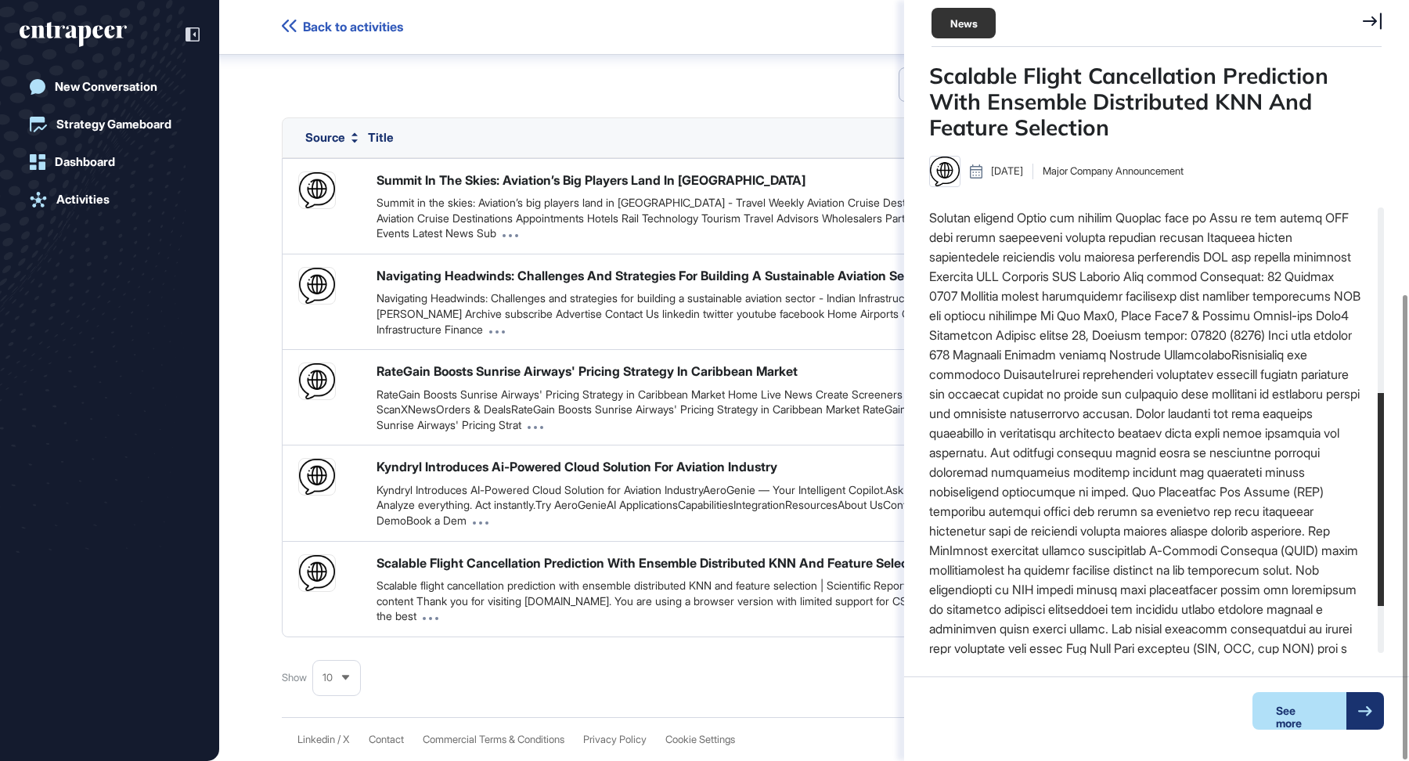
scroll to position [489, 0]
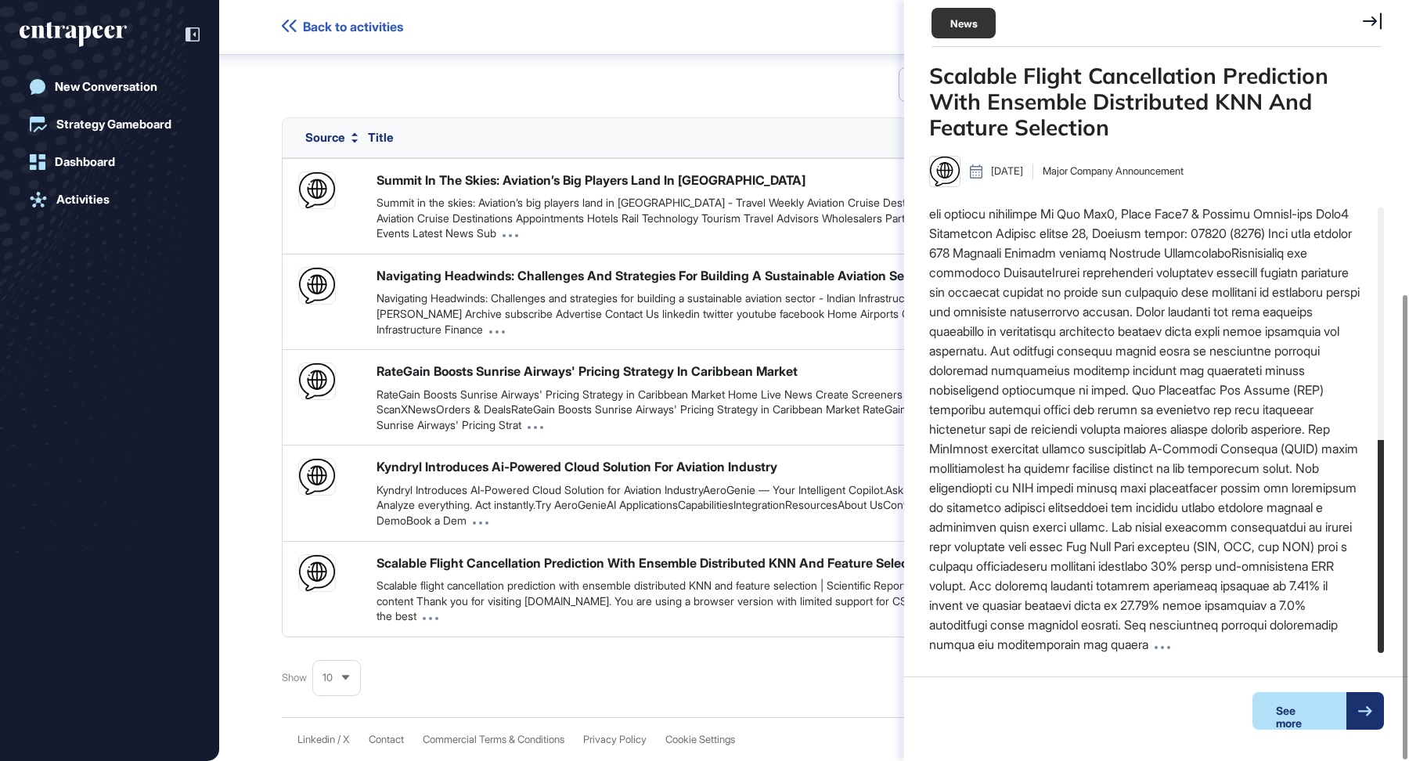
click at [1376, 15] on icon at bounding box center [1372, 21] width 19 height 17
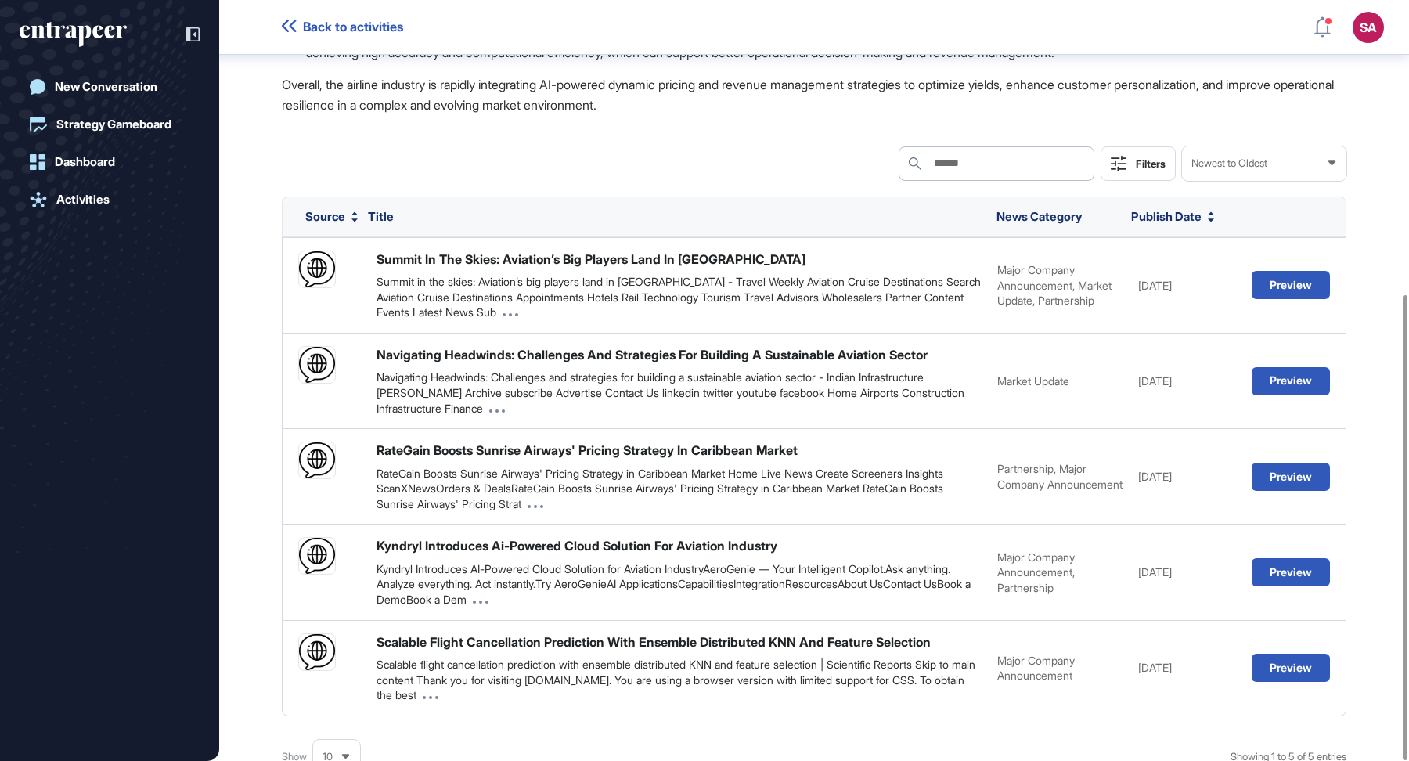
scroll to position [481, 0]
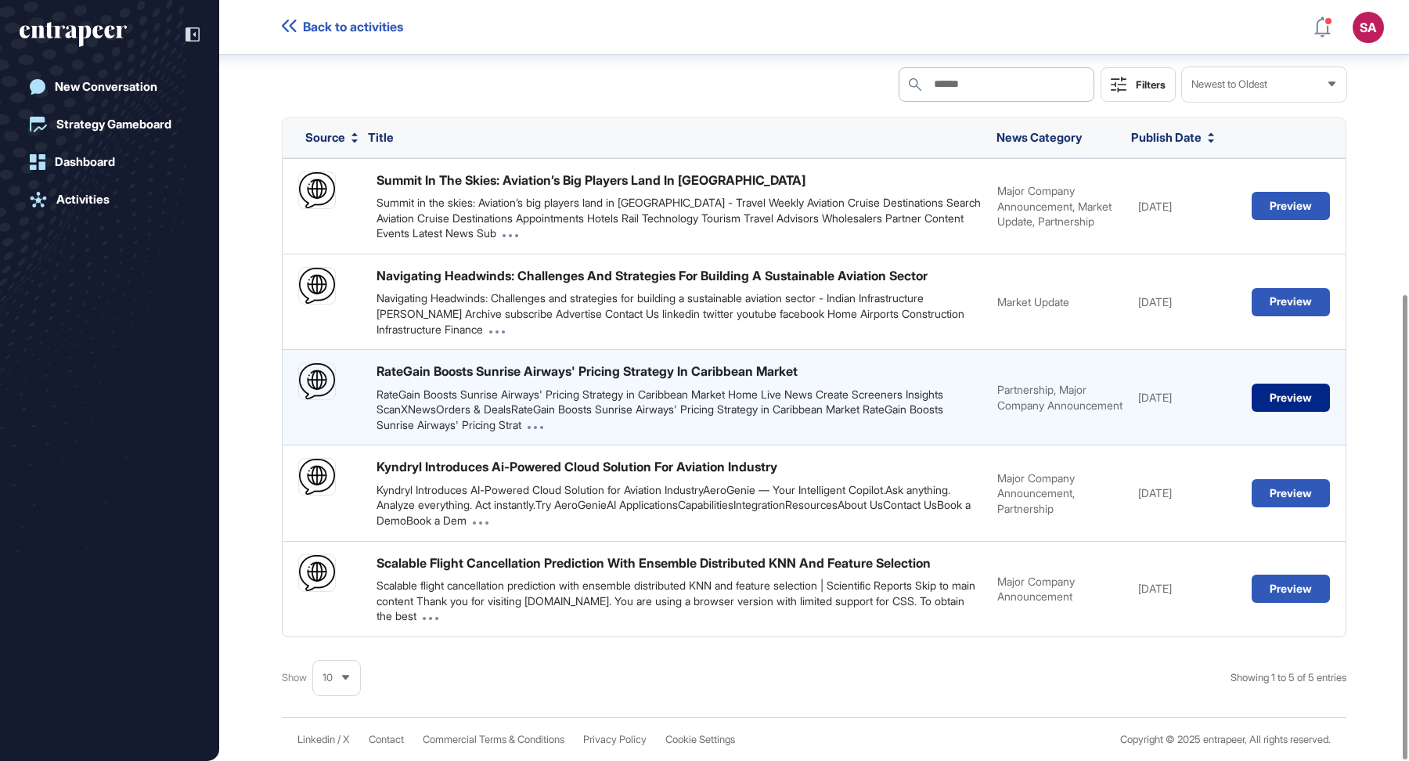
click at [1303, 412] on button "Preview" at bounding box center [1291, 398] width 78 height 28
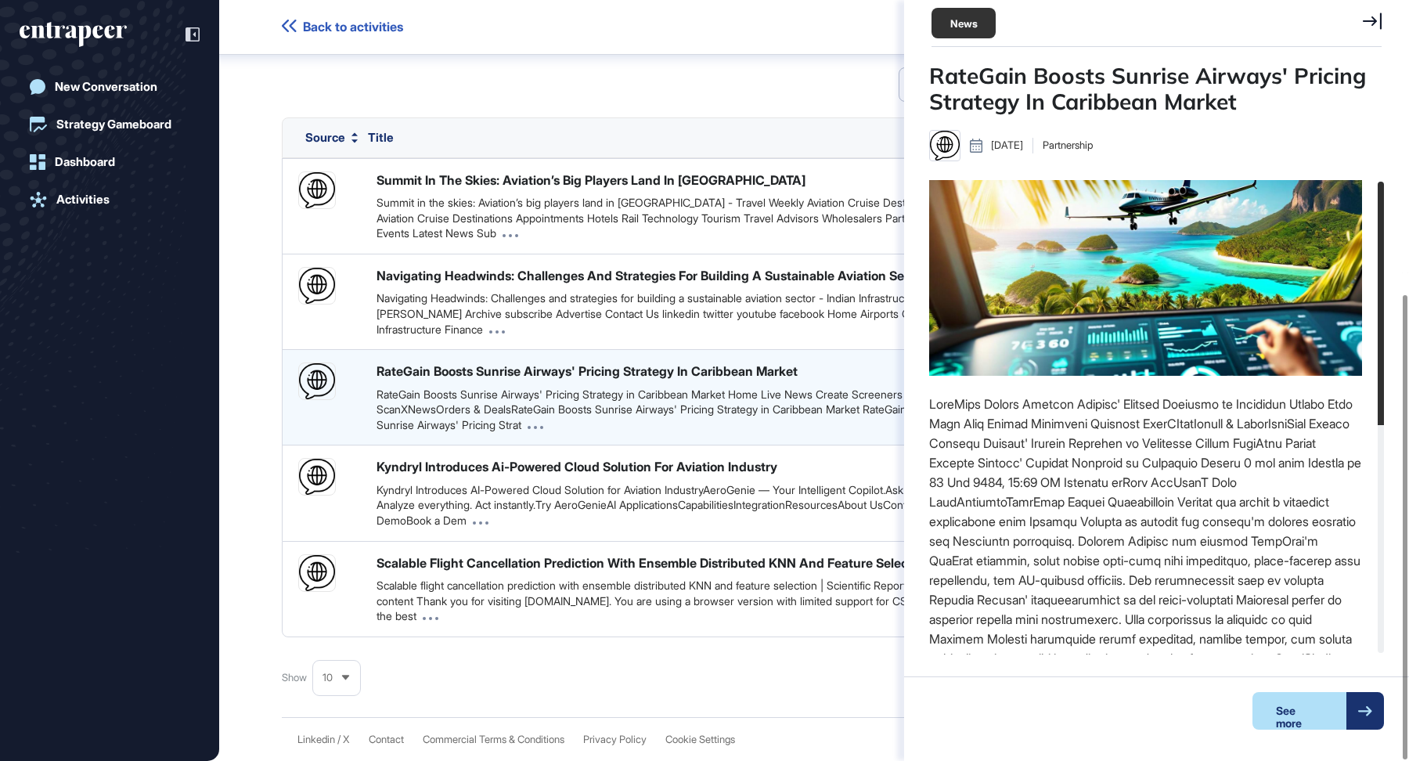
scroll to position [6, 1]
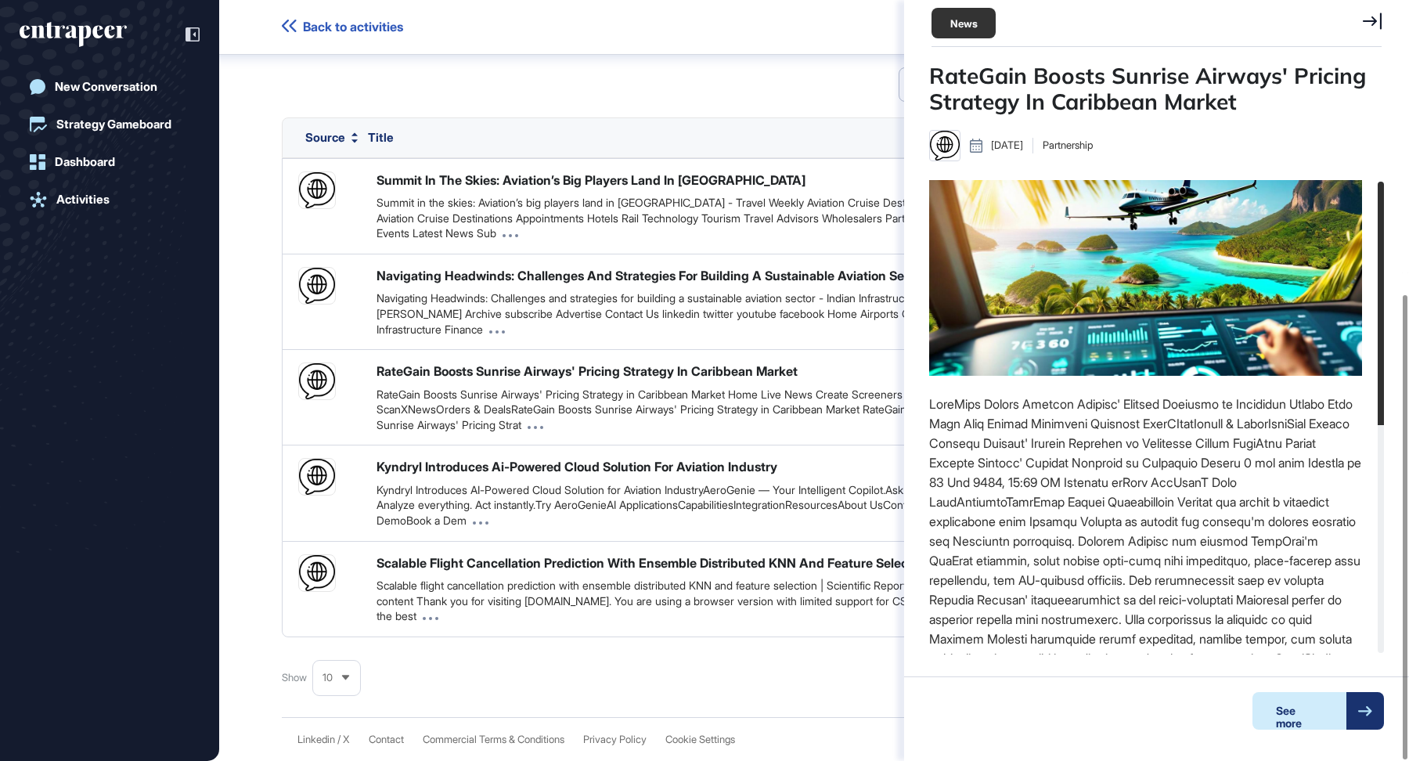
click at [1306, 718] on div "See more" at bounding box center [1299, 711] width 94 height 38
click at [1380, 27] on icon at bounding box center [1372, 21] width 19 height 16
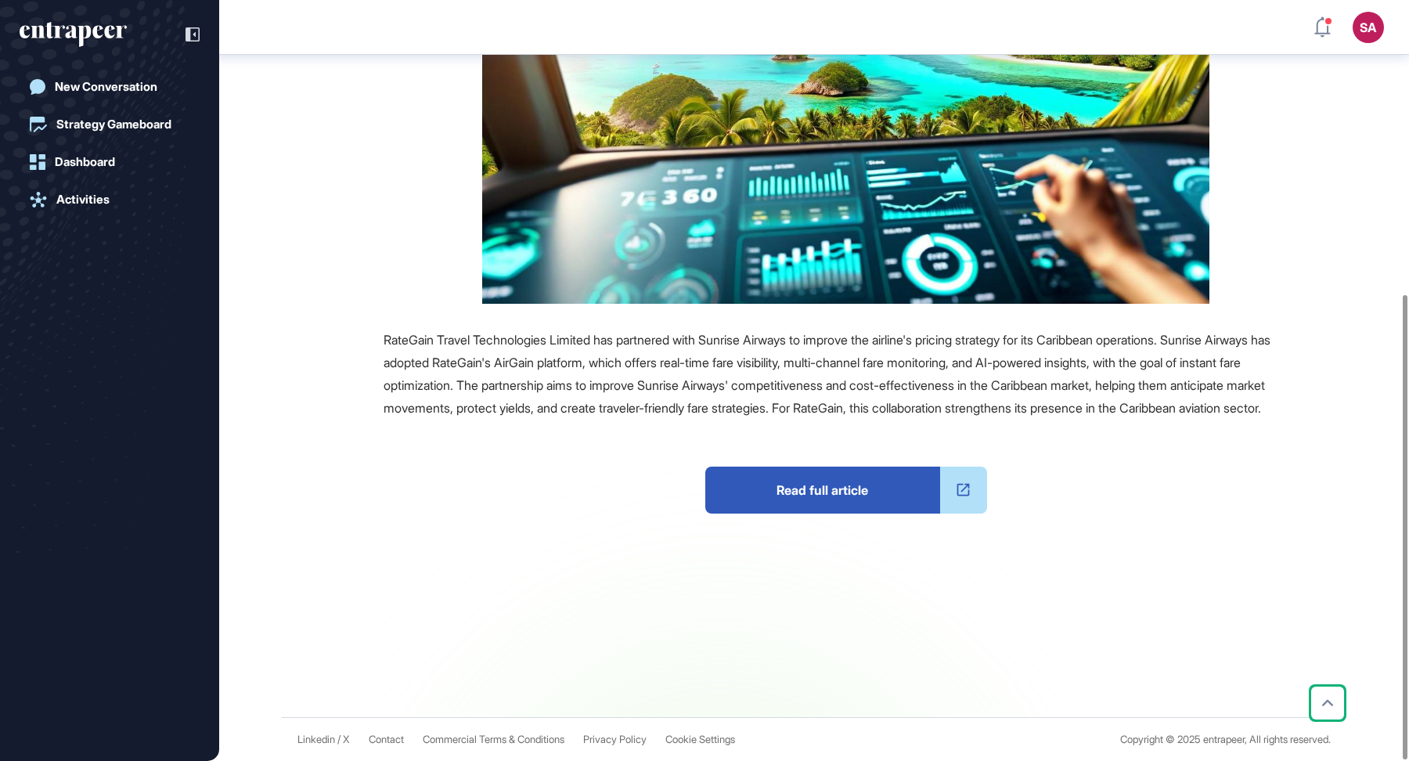
scroll to position [481, 0]
click at [915, 498] on span "Read full article" at bounding box center [822, 490] width 235 height 47
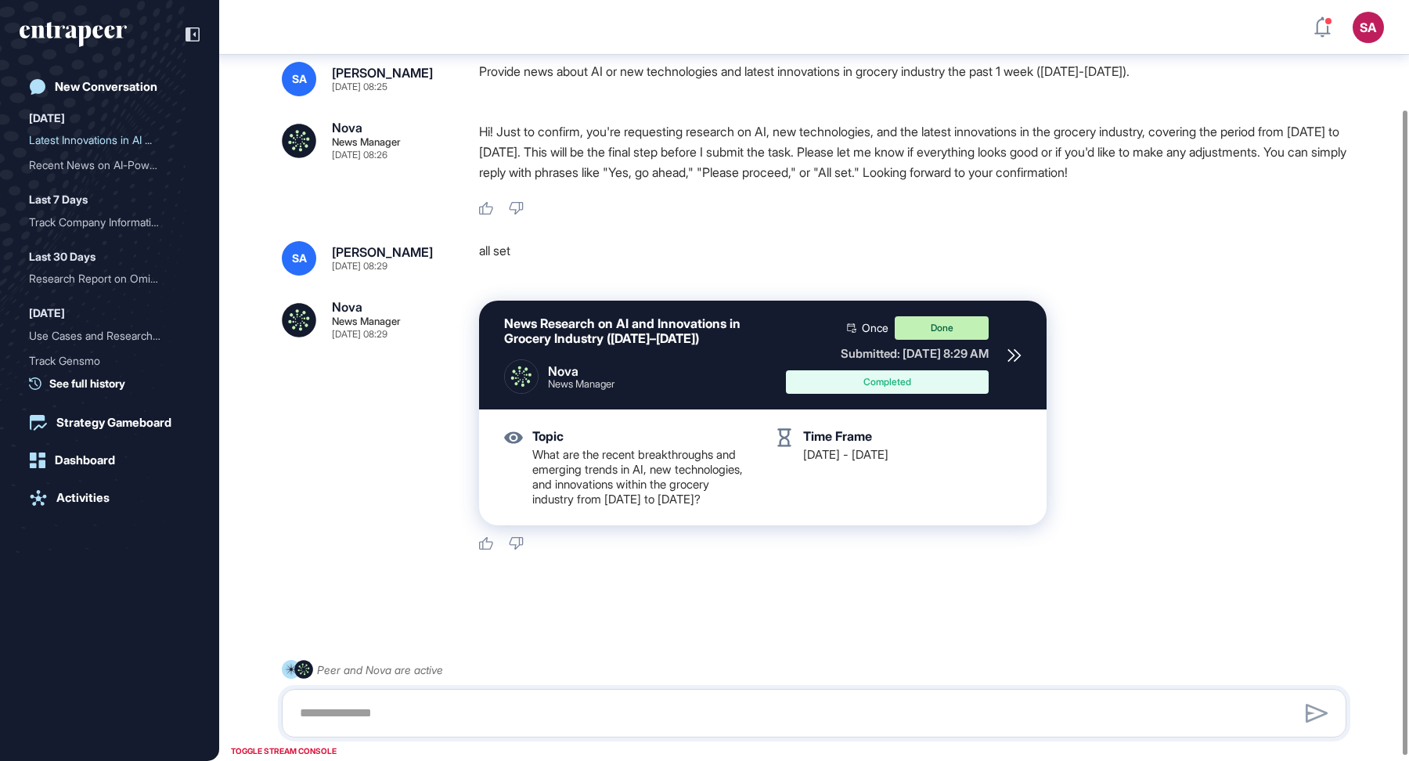
scroll to position [138, 0]
click at [1014, 348] on icon at bounding box center [1014, 355] width 14 height 14
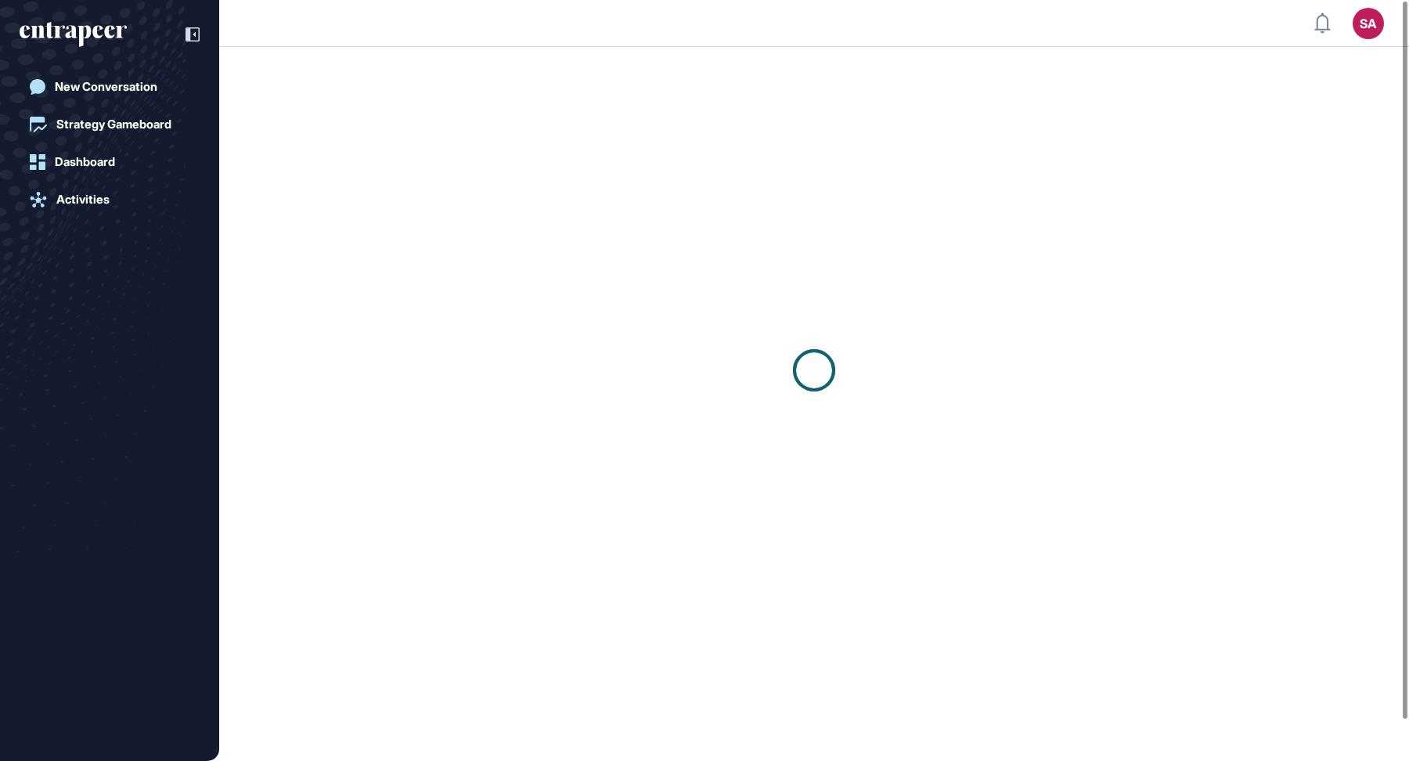
scroll to position [1, 1]
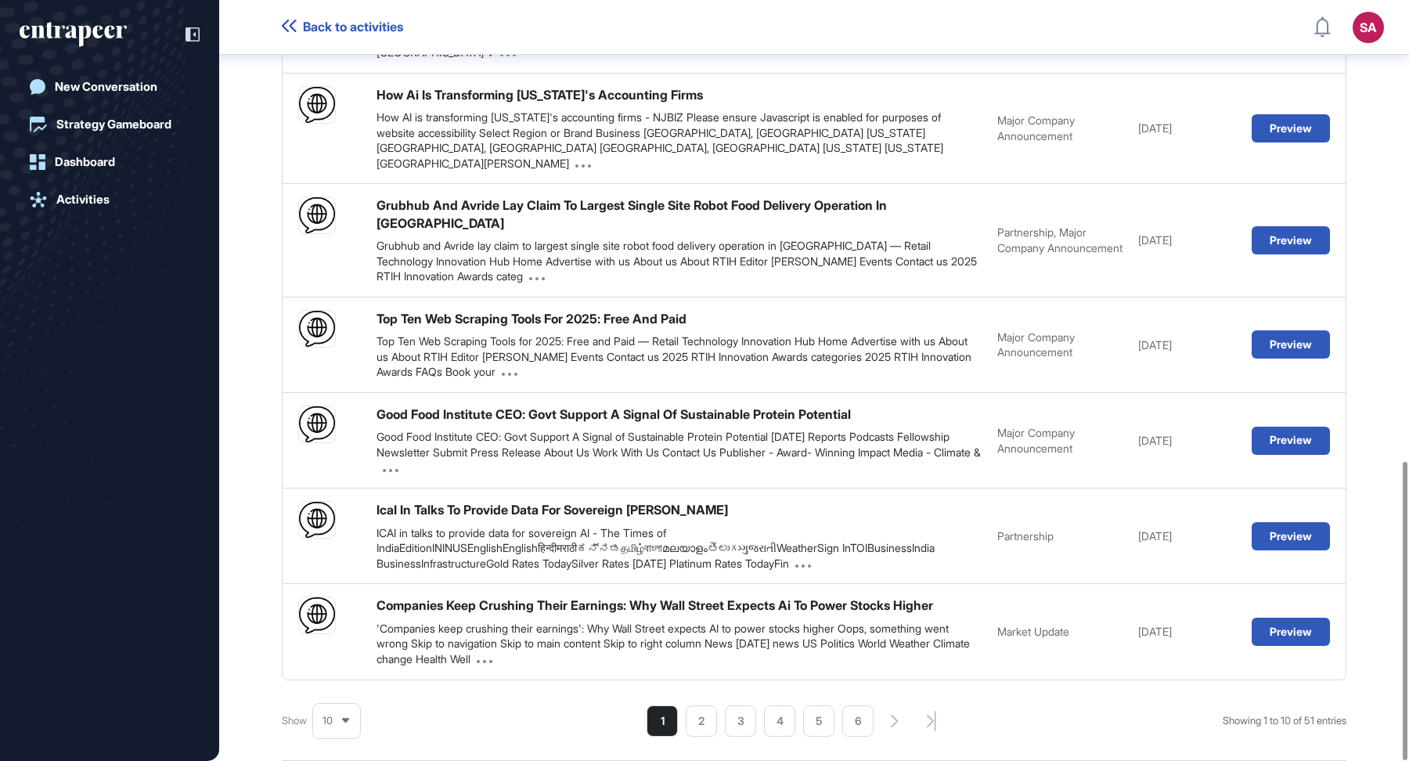
scroll to position [1176, 0]
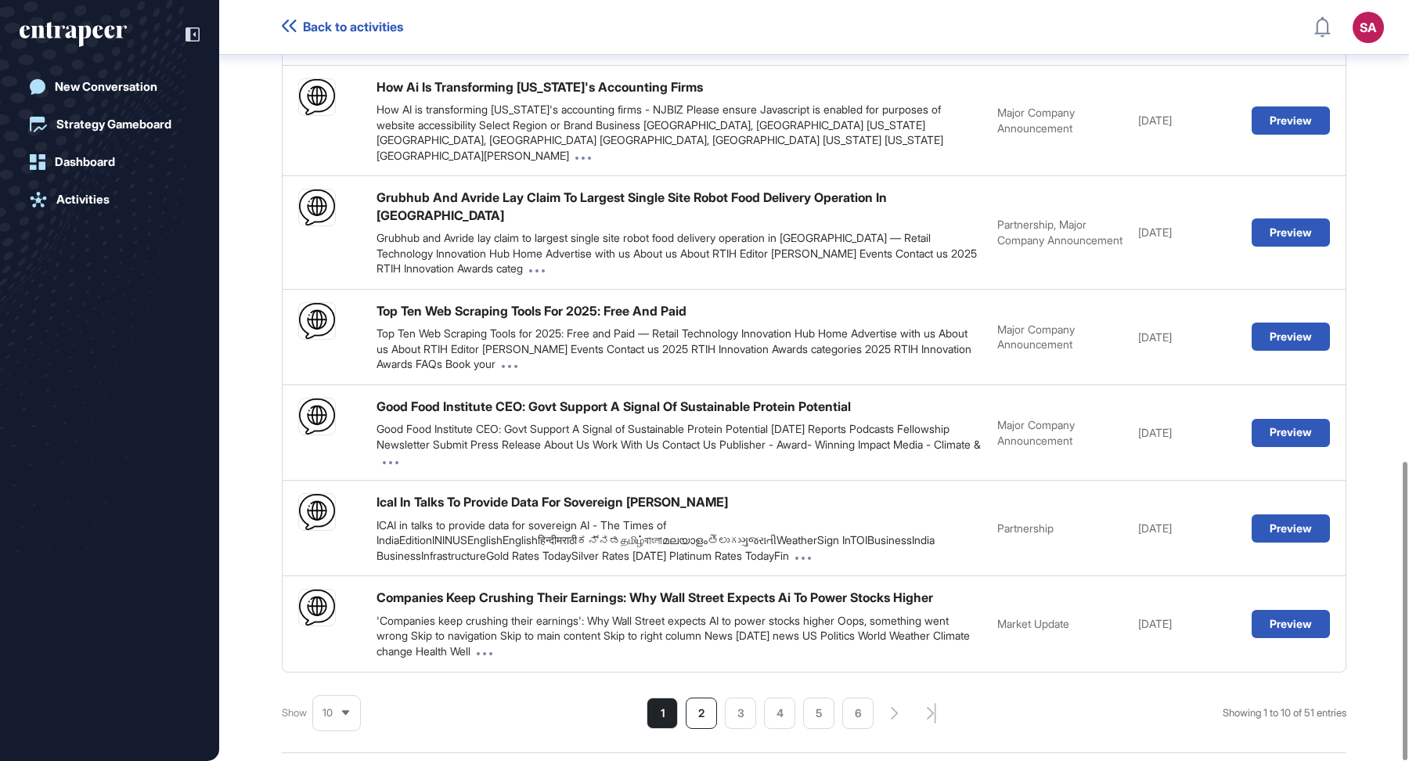
click at [698, 697] on li "2" at bounding box center [701, 712] width 31 height 31
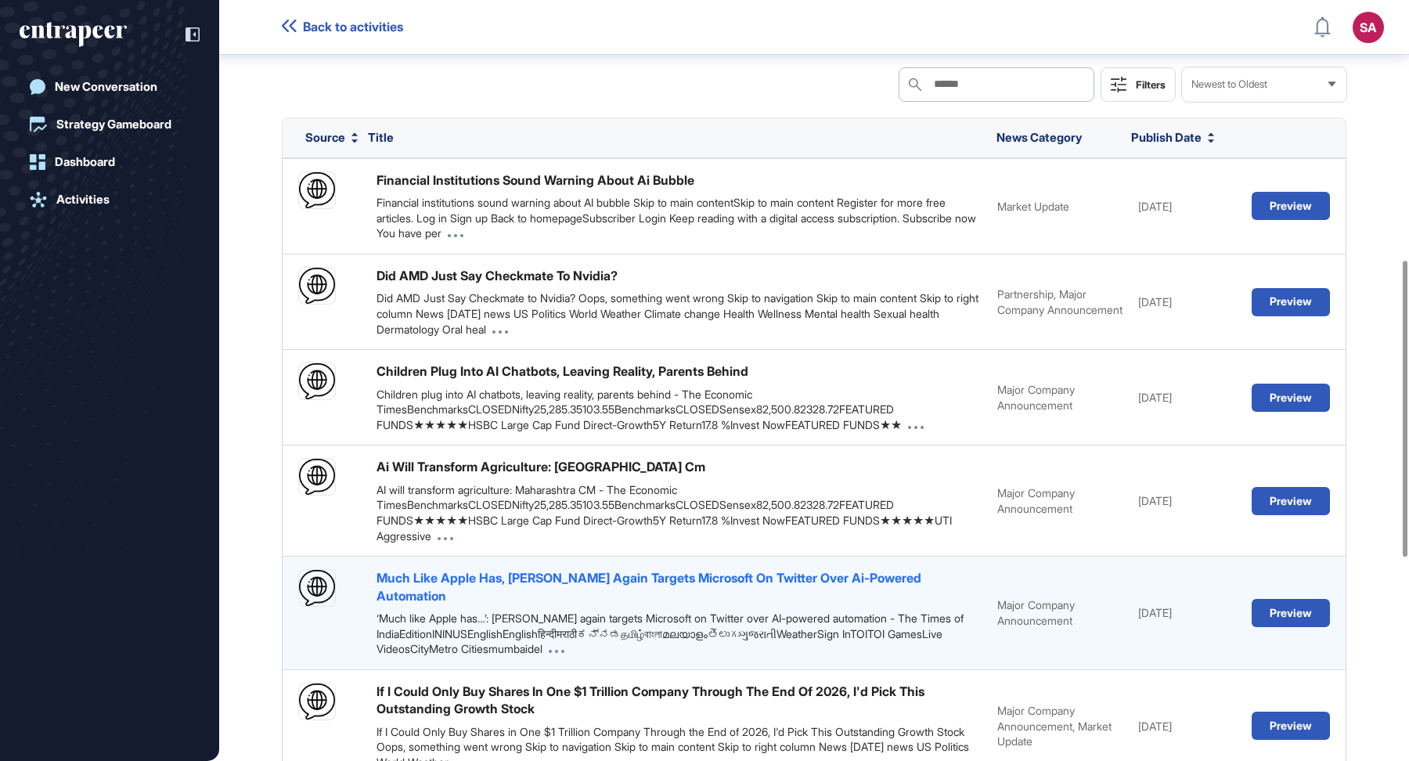
scroll to position [1191, 0]
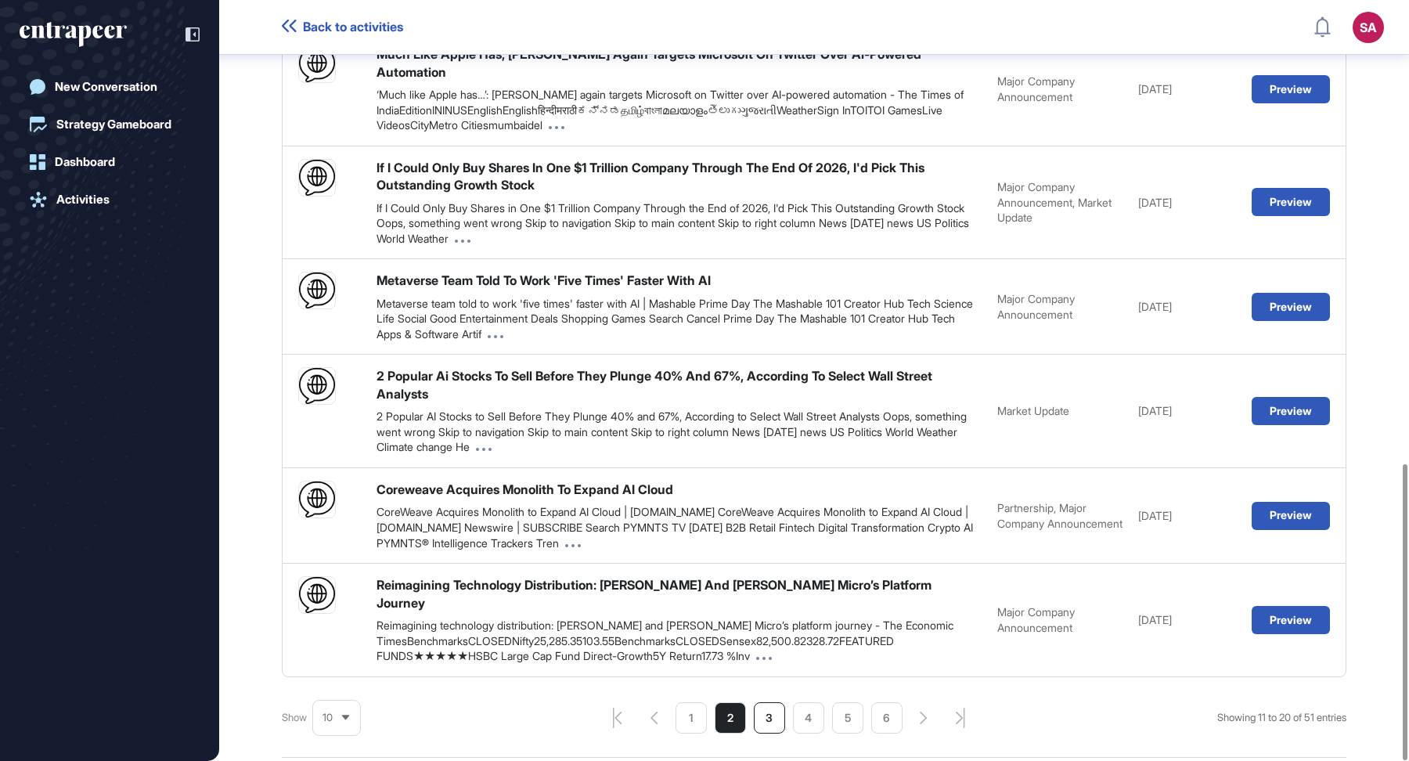
click at [761, 702] on li "3" at bounding box center [769, 717] width 31 height 31
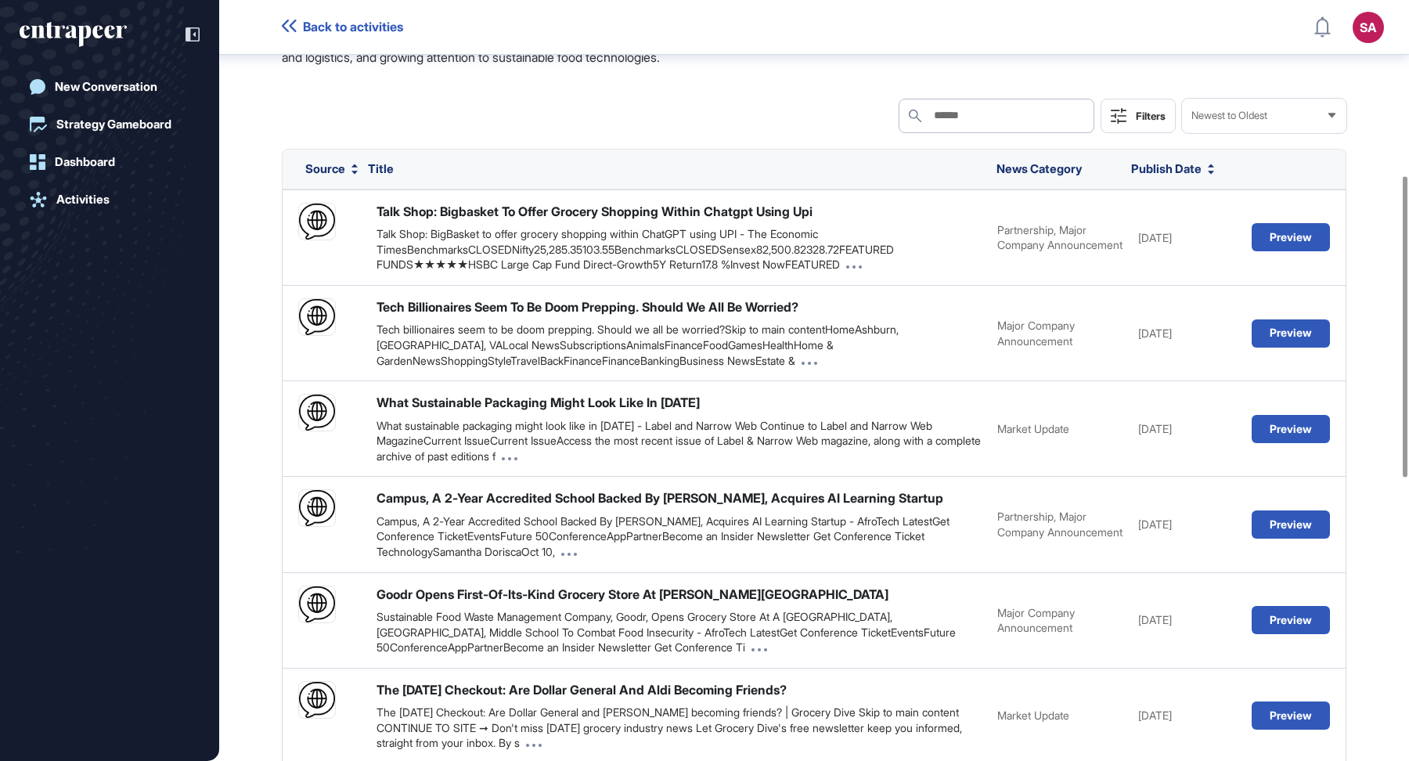
scroll to position [442, 0]
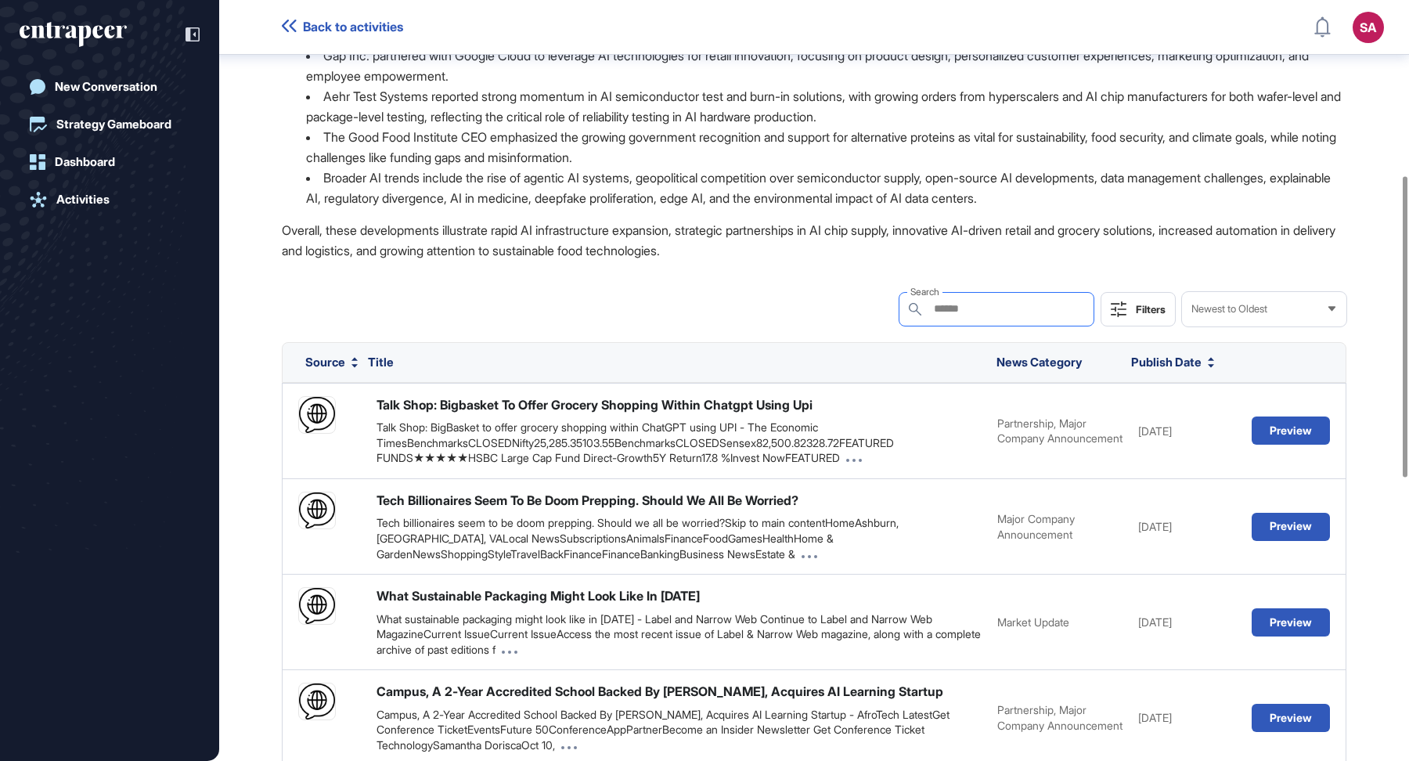
click at [1036, 307] on input "text" at bounding box center [988, 308] width 113 height 13
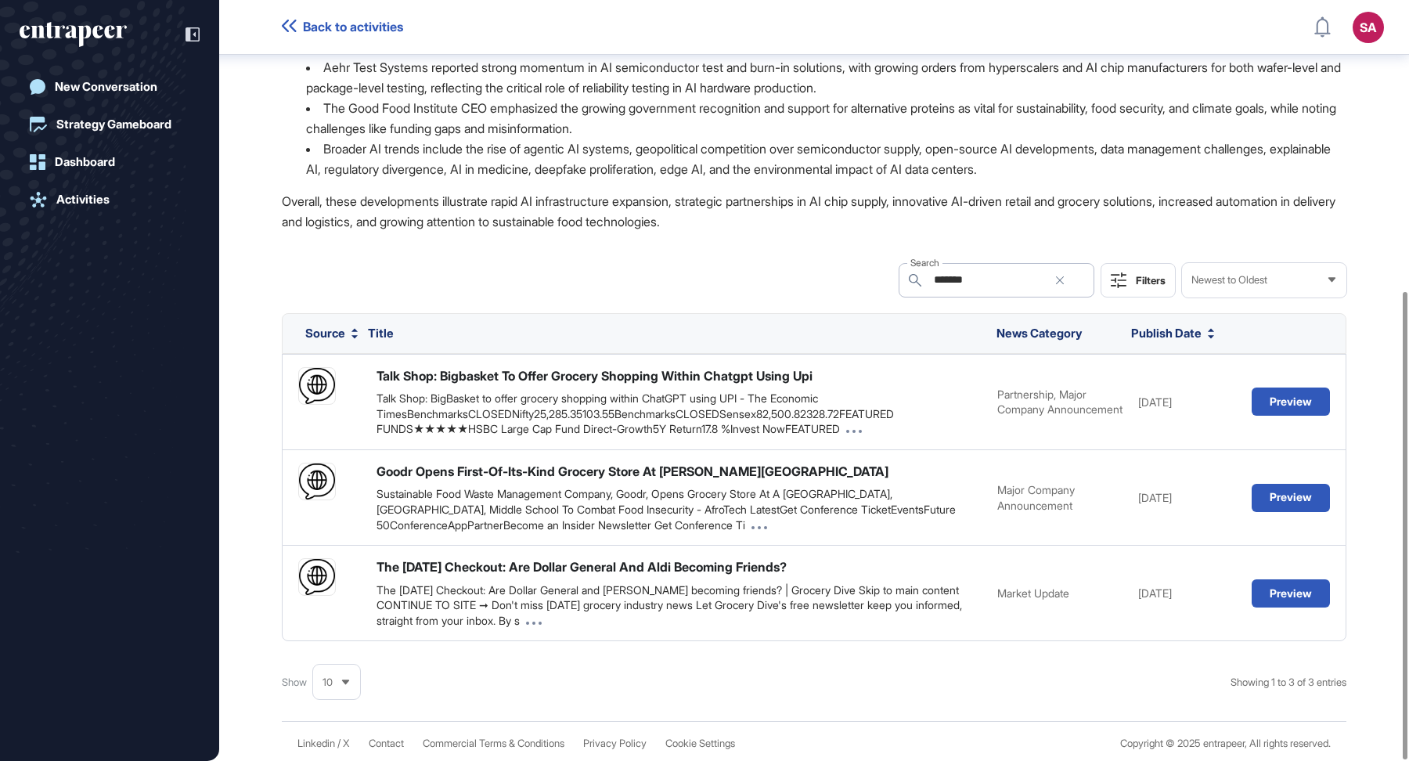
scroll to position [474, 0]
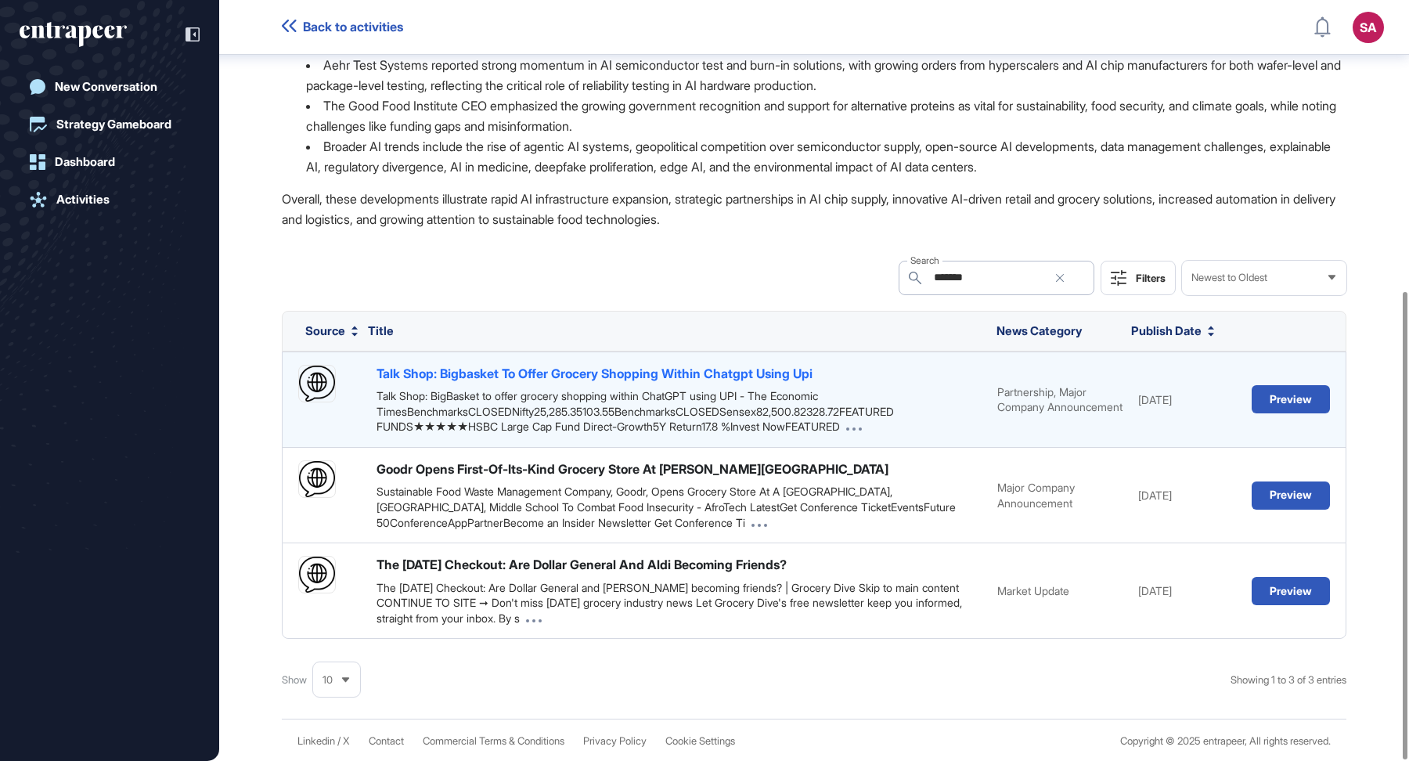
type input "*******"
click at [1279, 404] on button "Preview" at bounding box center [1291, 399] width 78 height 28
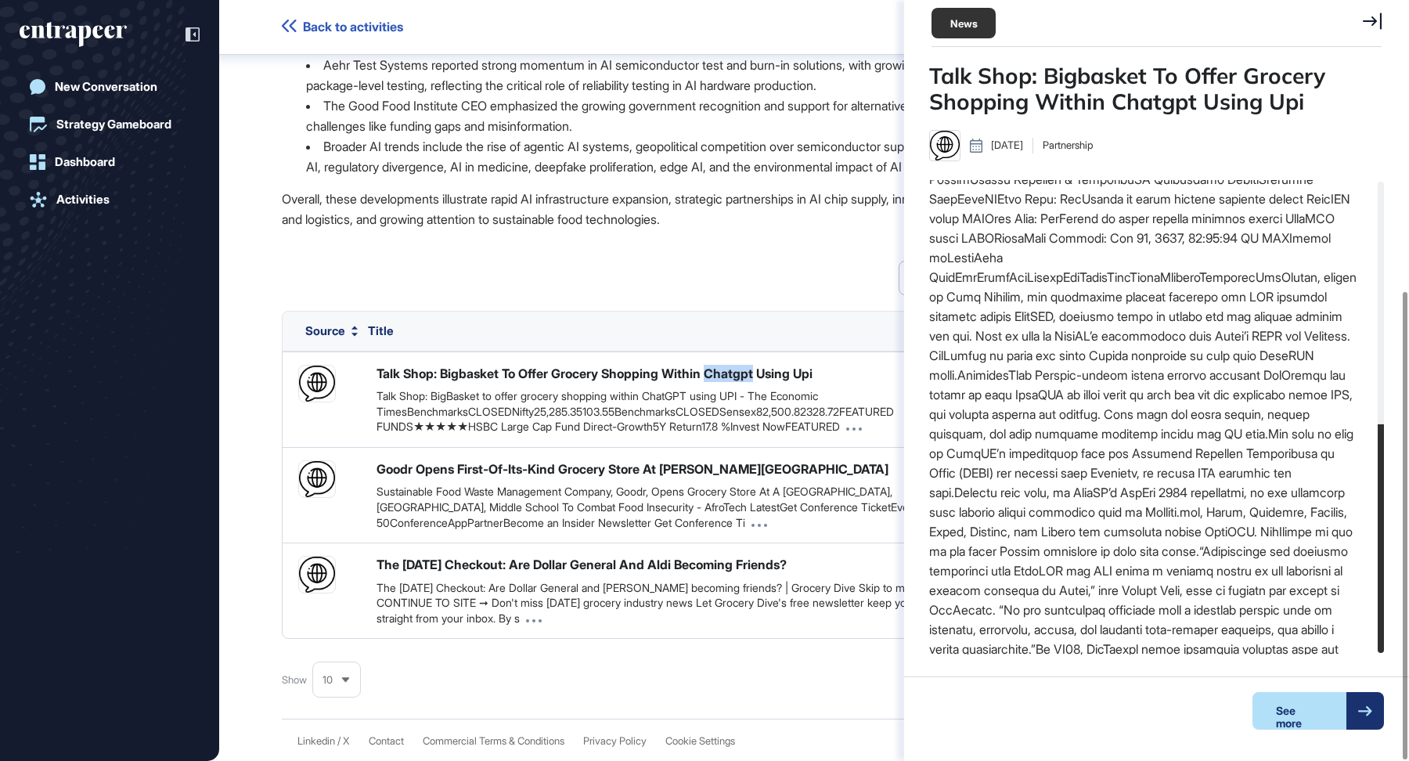
scroll to position [502, 0]
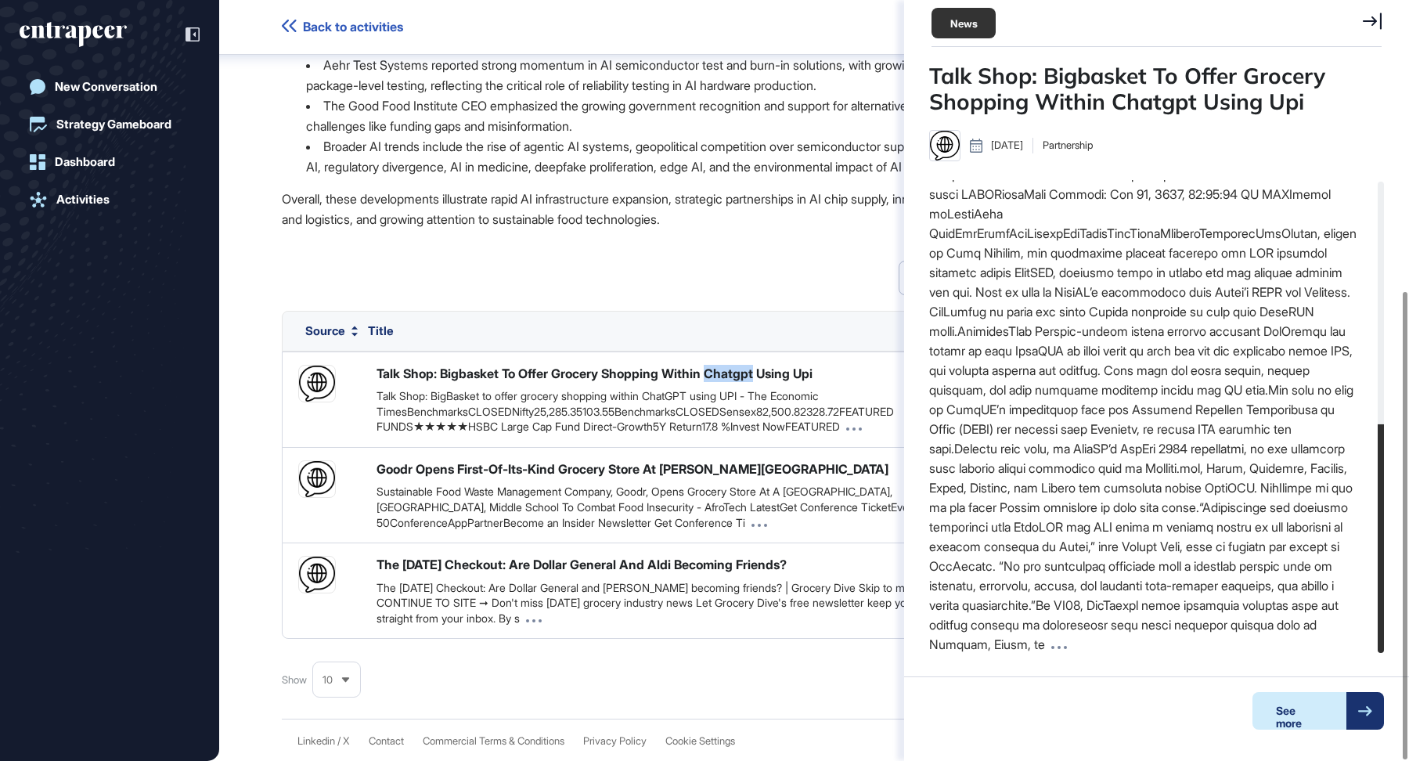
click at [1296, 705] on div "See more" at bounding box center [1299, 711] width 94 height 38
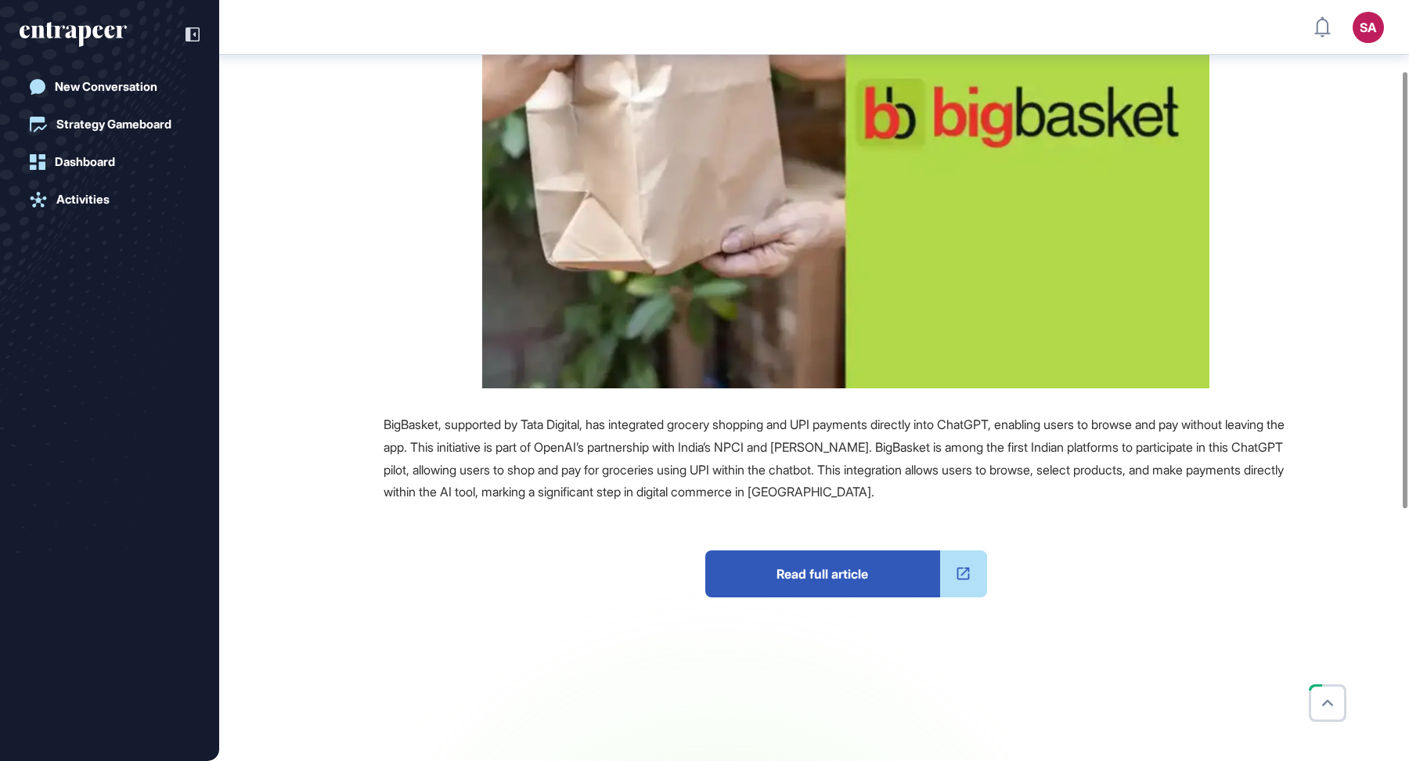
scroll to position [531, 0]
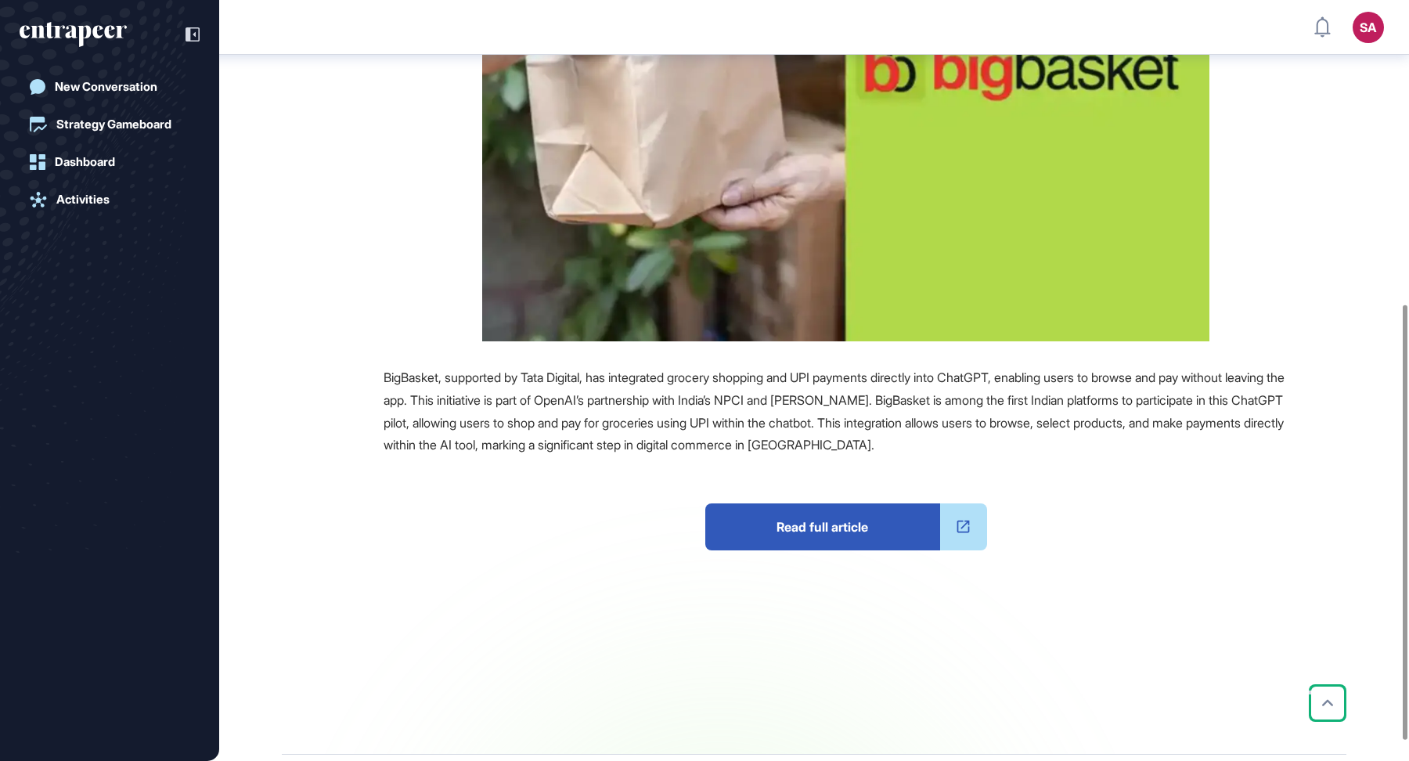
click at [846, 513] on span "Read full article" at bounding box center [822, 526] width 235 height 47
